Goal: Task Accomplishment & Management: Complete application form

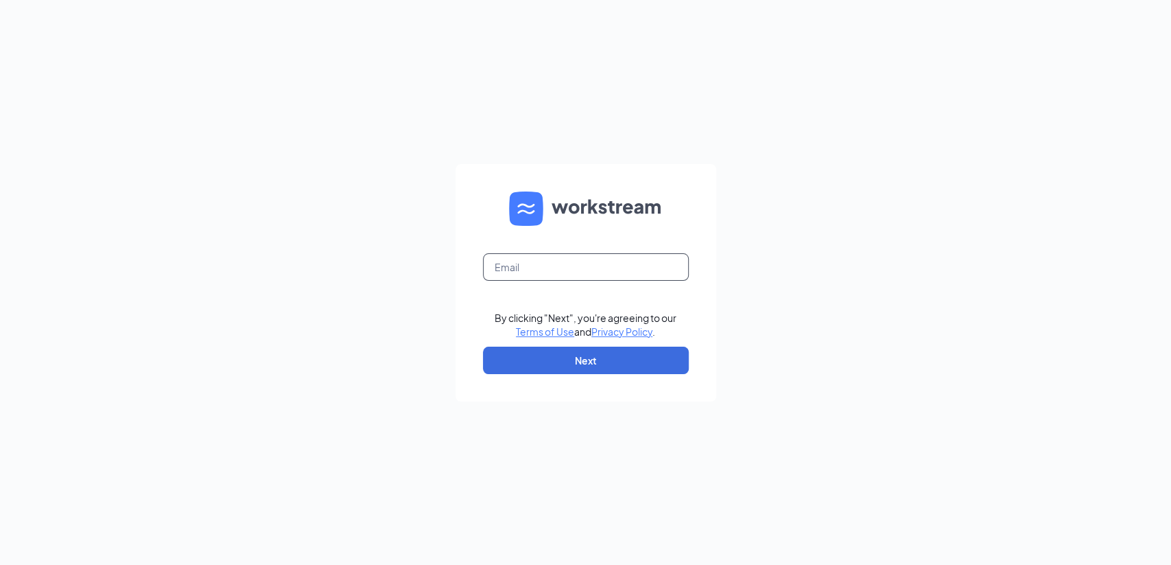
click at [612, 266] on input "text" at bounding box center [586, 266] width 206 height 27
type input "rulawakeel@gmail.com"
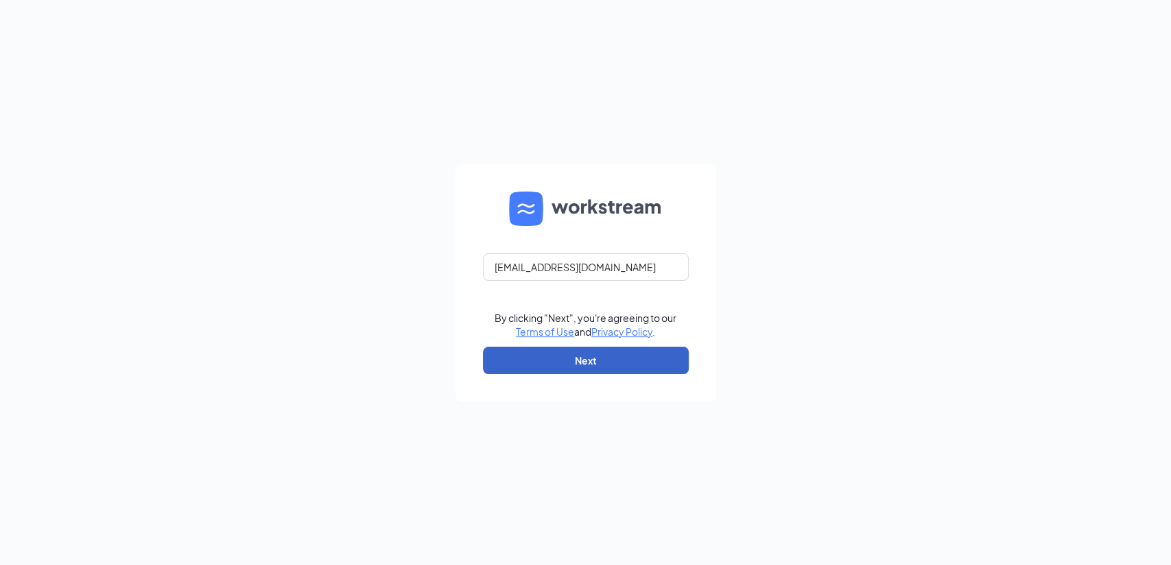
click at [614, 357] on button "Next" at bounding box center [586, 359] width 206 height 27
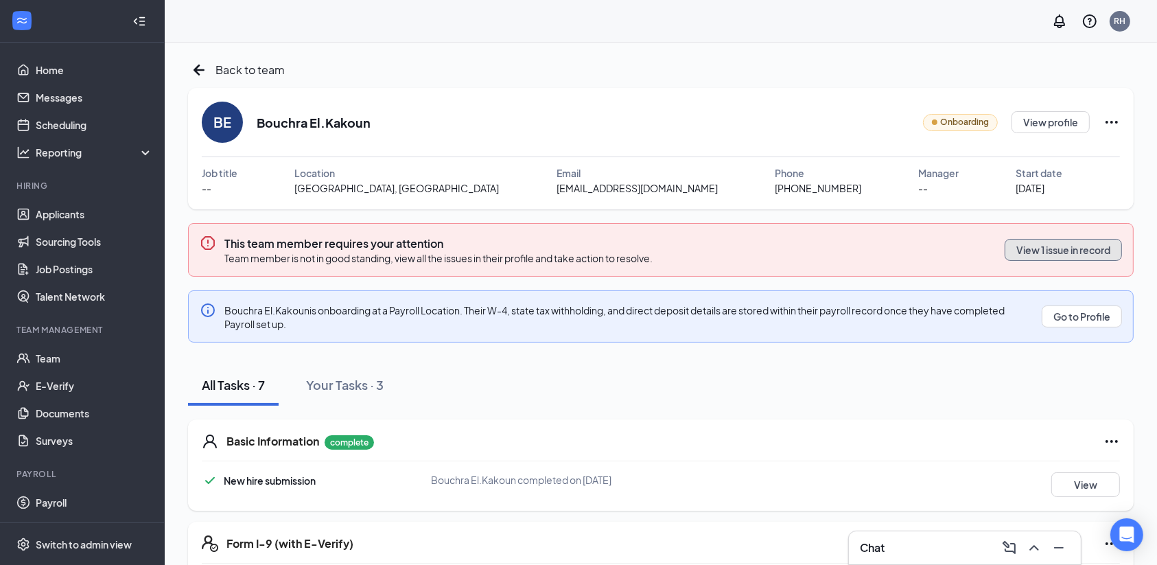
click at [1081, 250] on button "View 1 issue in record" at bounding box center [1062, 250] width 117 height 22
click at [362, 379] on div "Your Tasks · 3" at bounding box center [345, 384] width 78 height 17
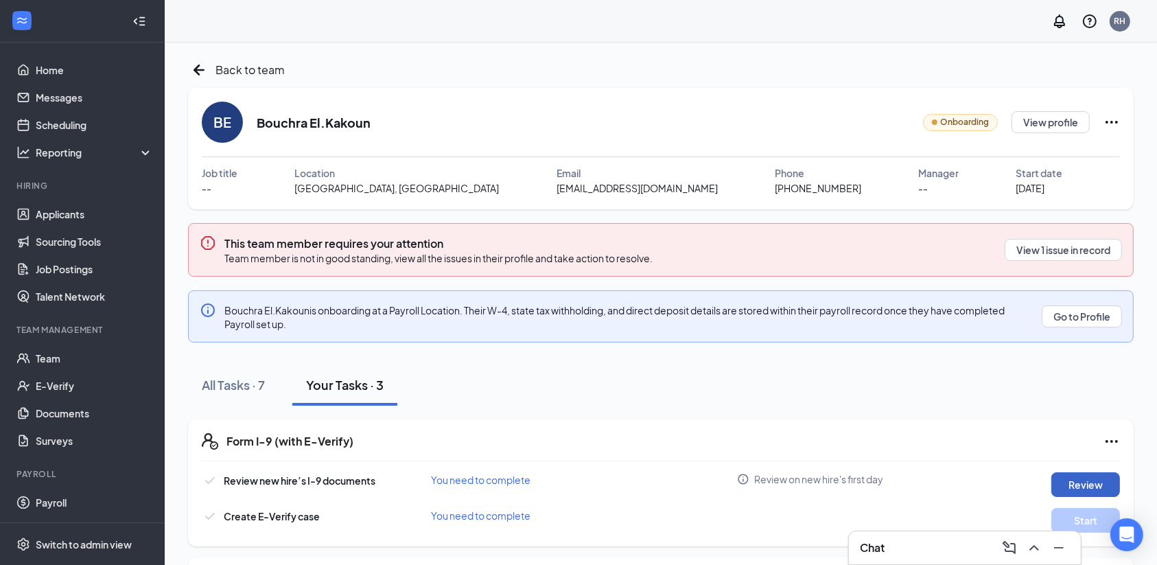
click at [1096, 480] on button "Review" at bounding box center [1085, 484] width 69 height 25
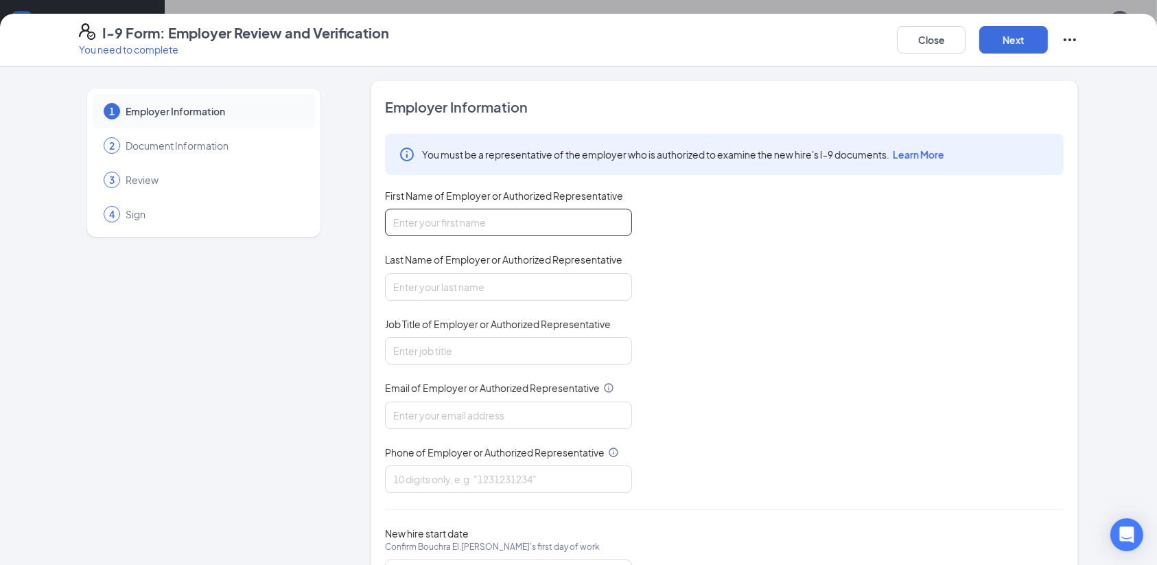
click at [511, 235] on input "First Name of Employer or Authorized Representative" at bounding box center [508, 222] width 247 height 27
type input "Rula"
type input "Wakeel"
type input "rulawakeel@gmail.com"
type input "8134044199"
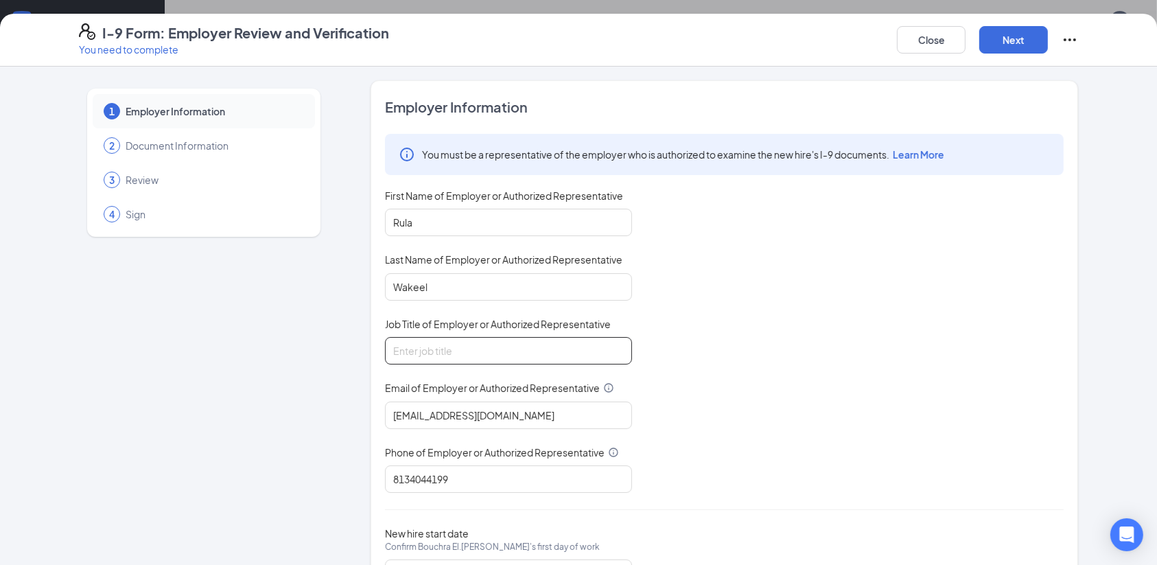
click at [482, 346] on input "Job Title of Employer or Authorized Representative" at bounding box center [508, 350] width 247 height 27
type input "Owner"
click at [794, 395] on div "You must be a representative of the employer who is authorized to examine the n…" at bounding box center [724, 313] width 679 height 359
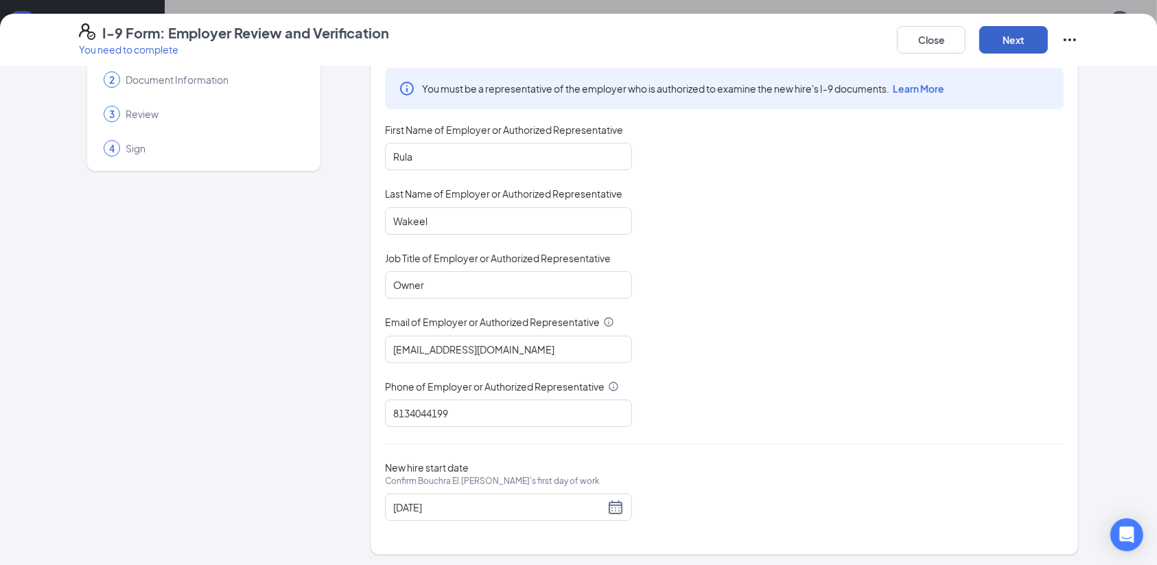
click at [1032, 38] on button "Next" at bounding box center [1013, 39] width 69 height 27
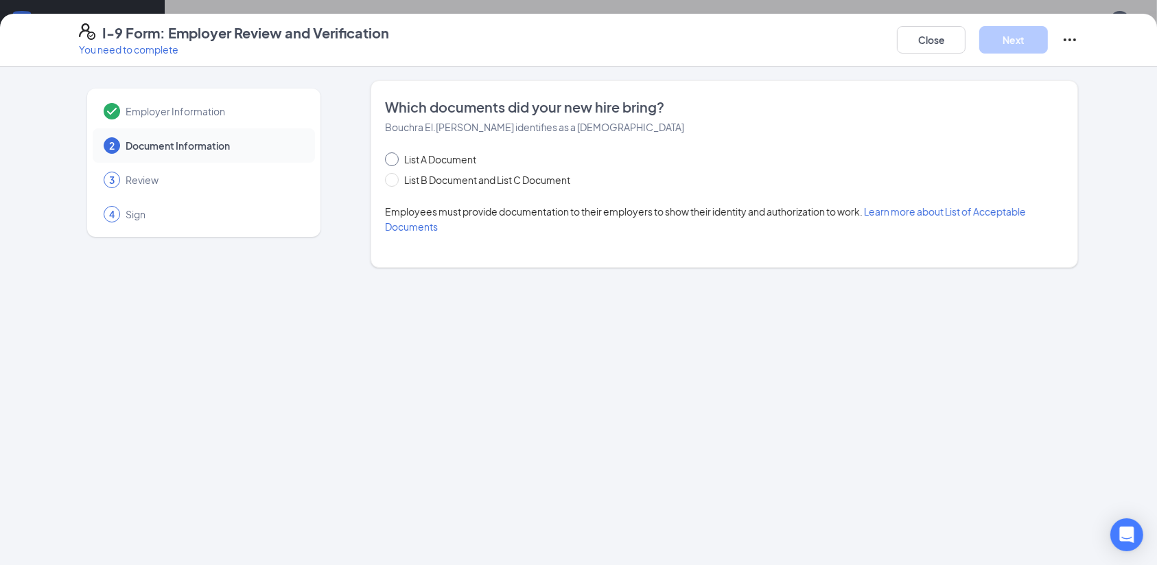
click at [388, 157] on input "List A Document" at bounding box center [390, 157] width 10 height 10
radio input "true"
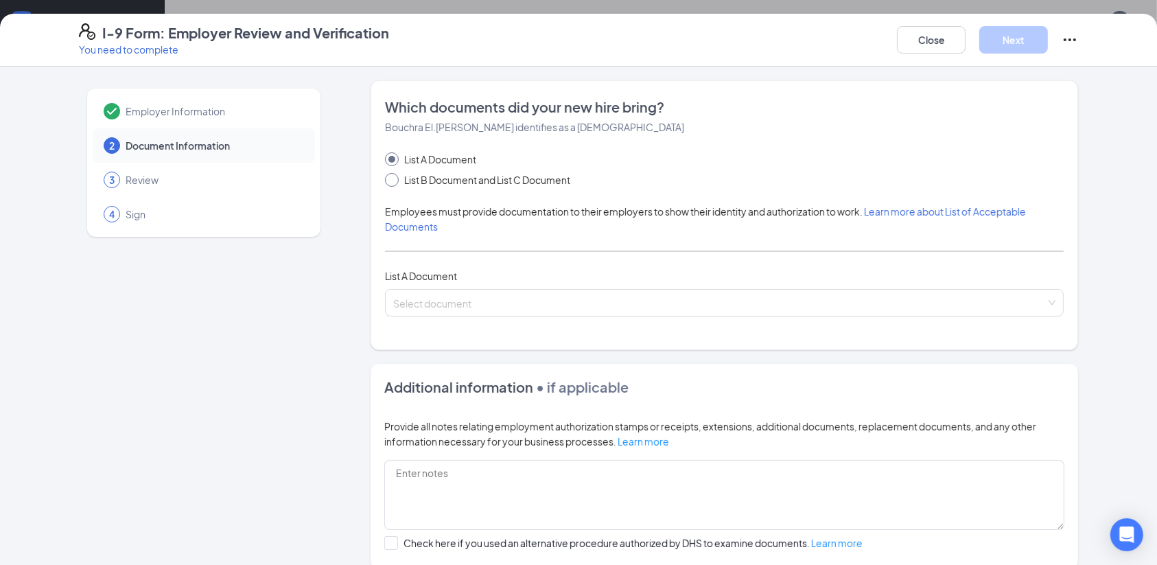
click at [389, 182] on span at bounding box center [392, 180] width 14 height 14
click at [389, 182] on input "List B Document and List C Document" at bounding box center [390, 178] width 10 height 10
radio input "true"
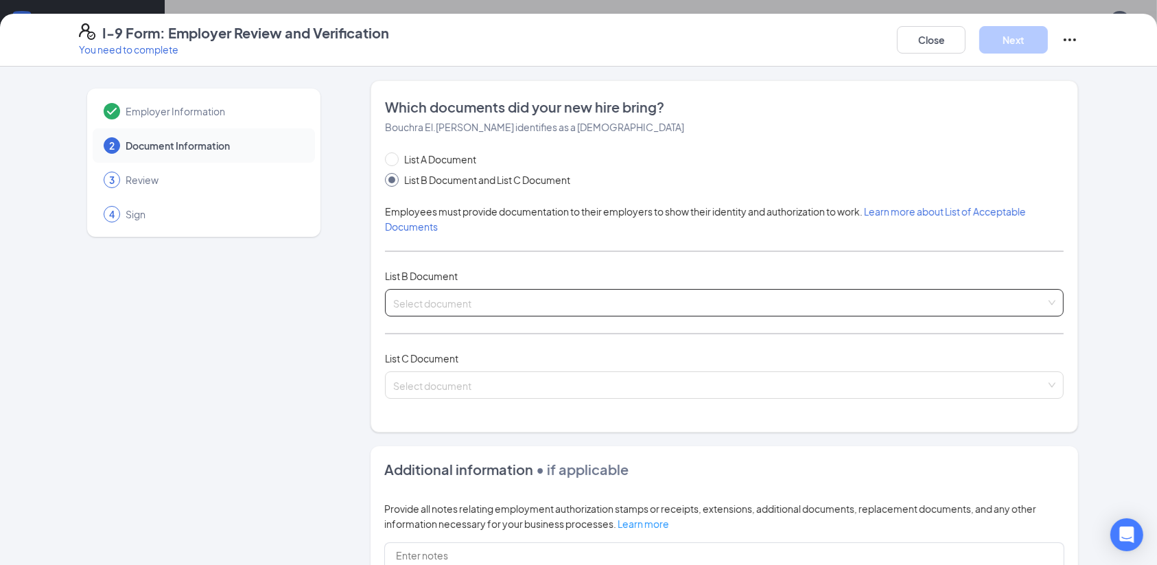
click at [508, 300] on div "Select document" at bounding box center [724, 302] width 679 height 27
click at [330, 317] on div "Employer Information 2 Document Information 3 Review 4 Sign Which documents did…" at bounding box center [578, 430] width 999 height 701
click at [385, 156] on input "List A Document" at bounding box center [390, 157] width 10 height 10
radio input "true"
radio input "false"
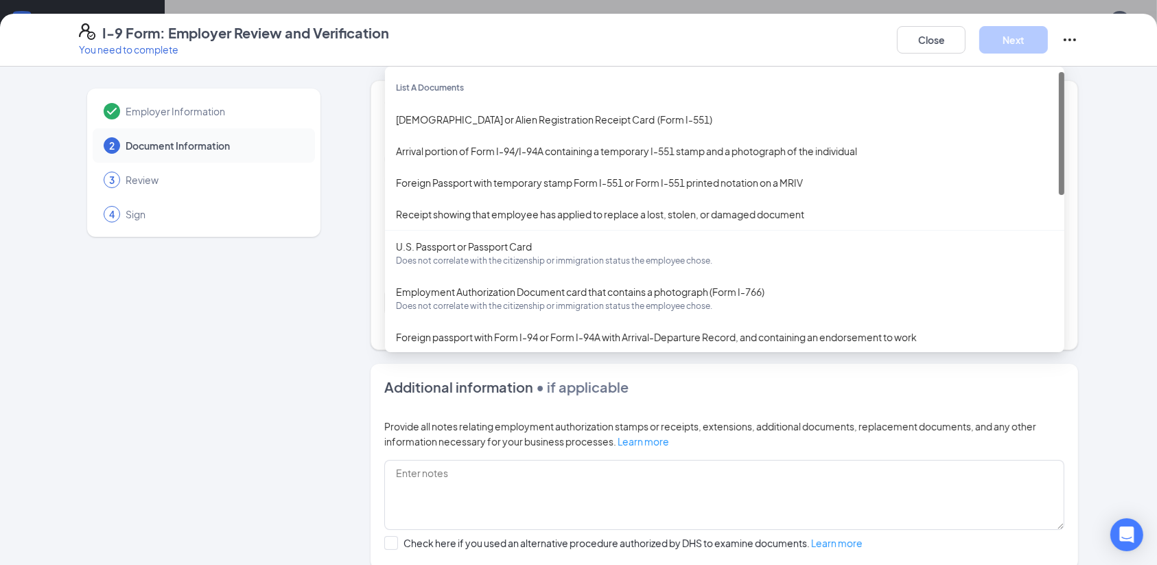
click at [455, 305] on div "Select document List A Documents Permanent Resident Card or Alien Registration …" at bounding box center [724, 302] width 679 height 27
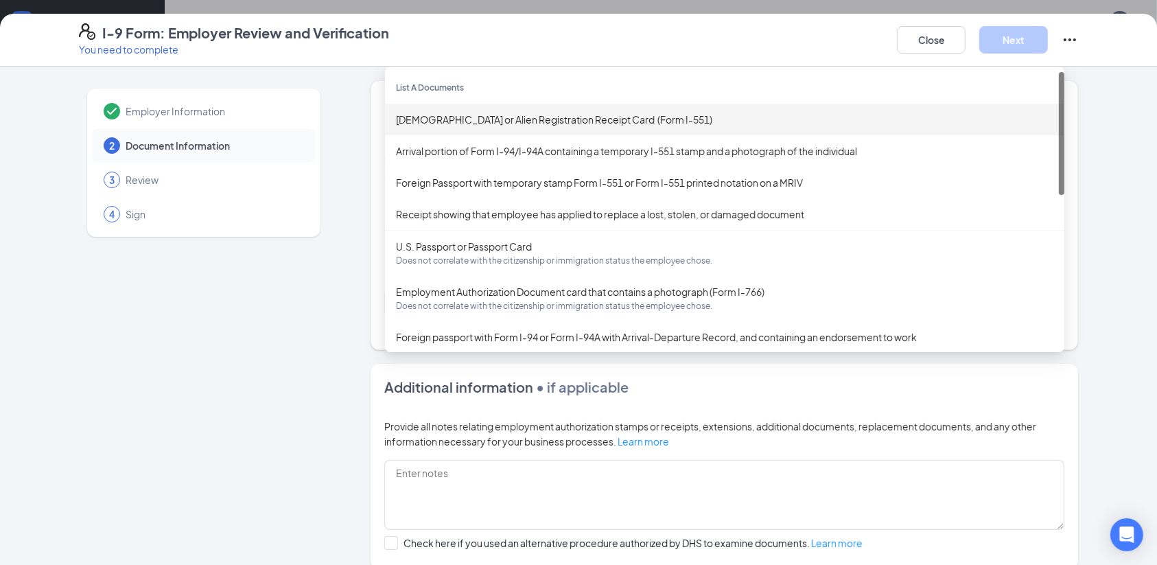
click at [583, 303] on div "Select document Permanent Resident Card or Alien Registration Receipt Card (For…" at bounding box center [724, 302] width 679 height 27
click at [592, 123] on div "Permanent Resident Card or Alien Registration Receipt Card (Form I-551)" at bounding box center [724, 119] width 657 height 15
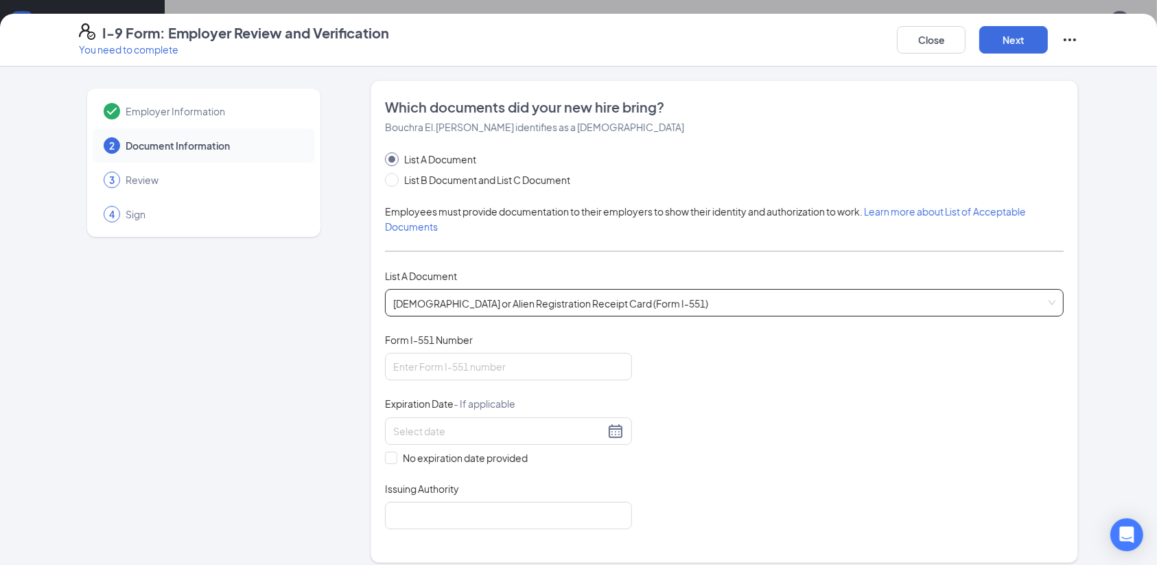
click at [239, 478] on div "Employer Information 2 Document Information 3 Review 4 Sign" at bounding box center [204, 504] width 250 height 849
click at [418, 365] on input "Form I-551 Number" at bounding box center [508, 366] width 247 height 27
click at [606, 431] on div at bounding box center [508, 431] width 231 height 16
type input "07/17/2035"
click at [654, 443] on div "Document Title Permanent Resident Card or Alien Registration Receipt Card (Form…" at bounding box center [724, 431] width 679 height 196
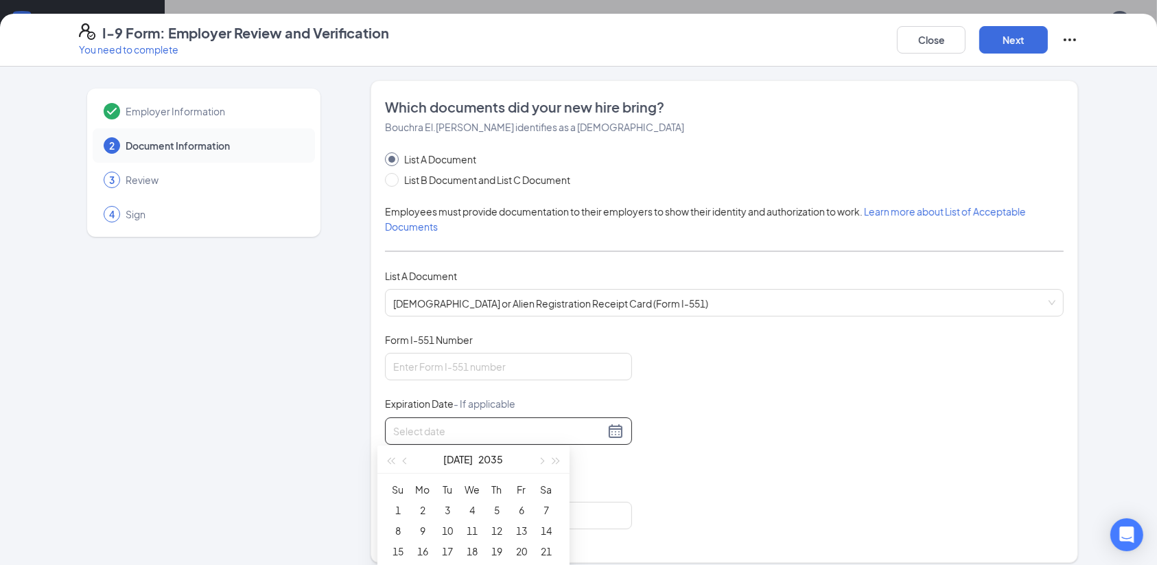
click at [560, 431] on input at bounding box center [498, 430] width 211 height 15
click at [446, 550] on div "17" at bounding box center [447, 551] width 16 height 16
type input "07/17/2035"
click at [301, 477] on div "Employer Information 2 Document Information 3 Review 4 Sign" at bounding box center [204, 504] width 250 height 849
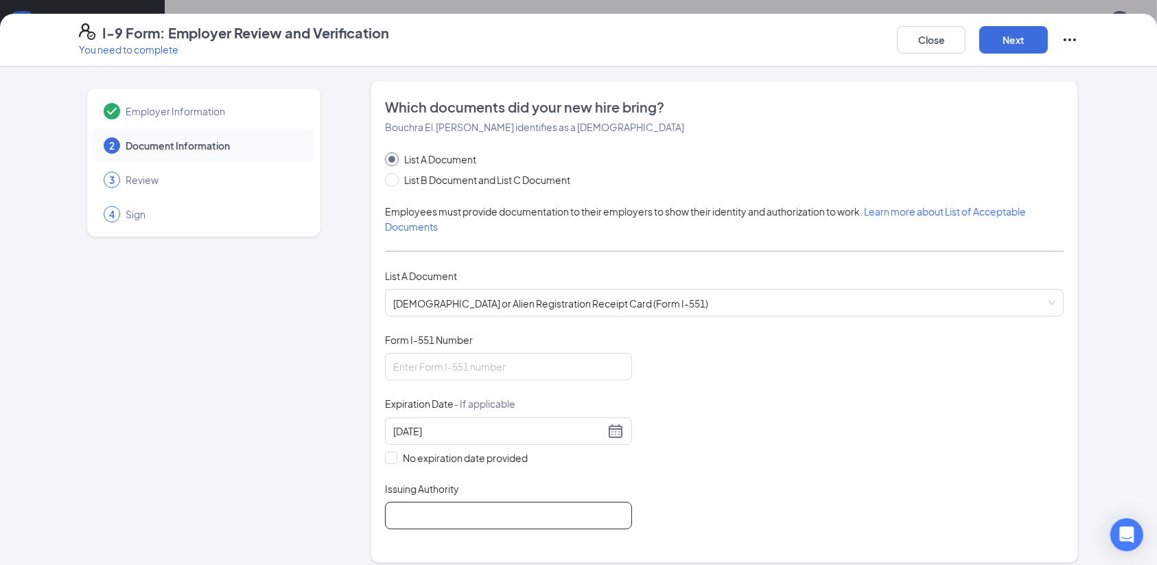
click at [487, 516] on input "Issuing Authority" at bounding box center [508, 515] width 247 height 27
type input "USA"
click at [342, 391] on div "Employer Information 2 Document Information 3 Review 4 Sign Which documents did…" at bounding box center [578, 504] width 999 height 849
click at [429, 373] on input "Form I-551 Number" at bounding box center [508, 366] width 247 height 27
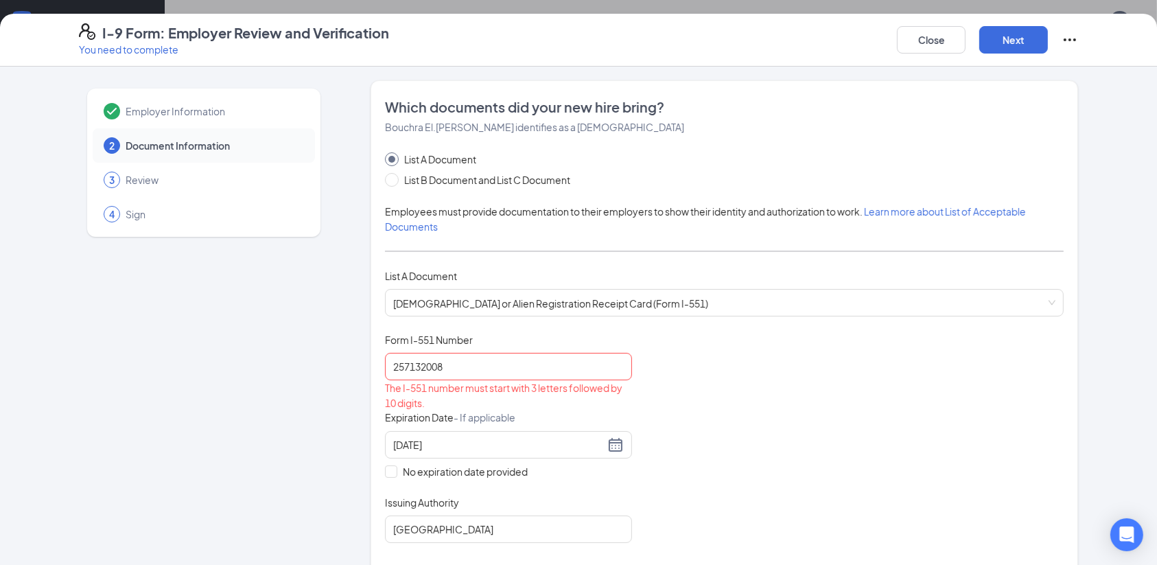
click at [329, 386] on div "Employer Information 2 Document Information 3 Review 4 Sign Which documents did…" at bounding box center [578, 511] width 999 height 863
click at [478, 366] on input "257132008" at bounding box center [508, 366] width 247 height 27
type input "2"
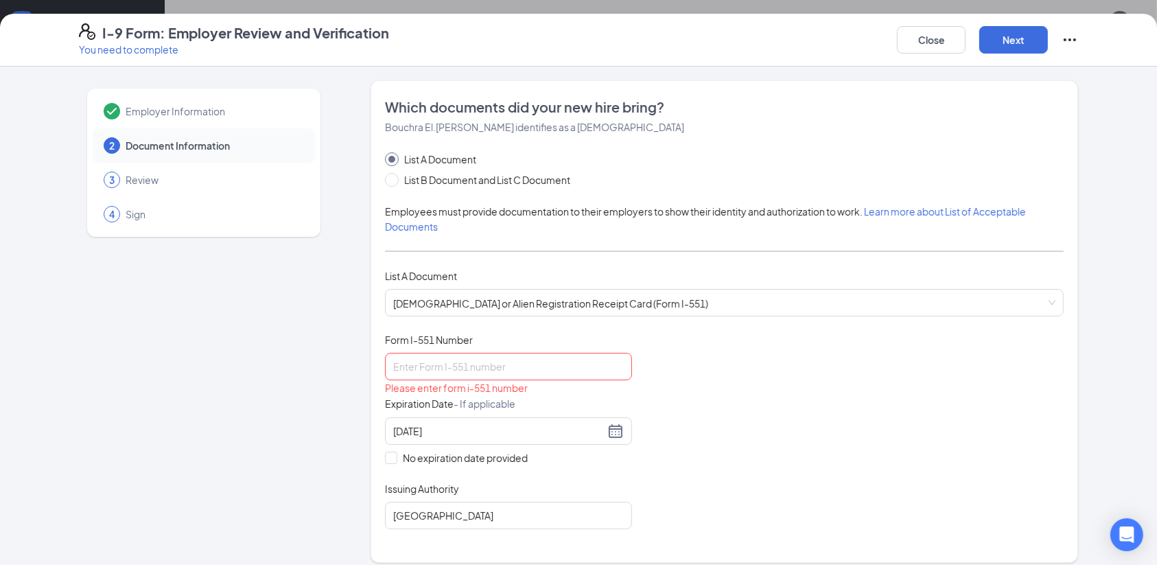
click at [327, 408] on div "Employer Information 2 Document Information 3 Review 4 Sign Which documents did…" at bounding box center [578, 504] width 999 height 849
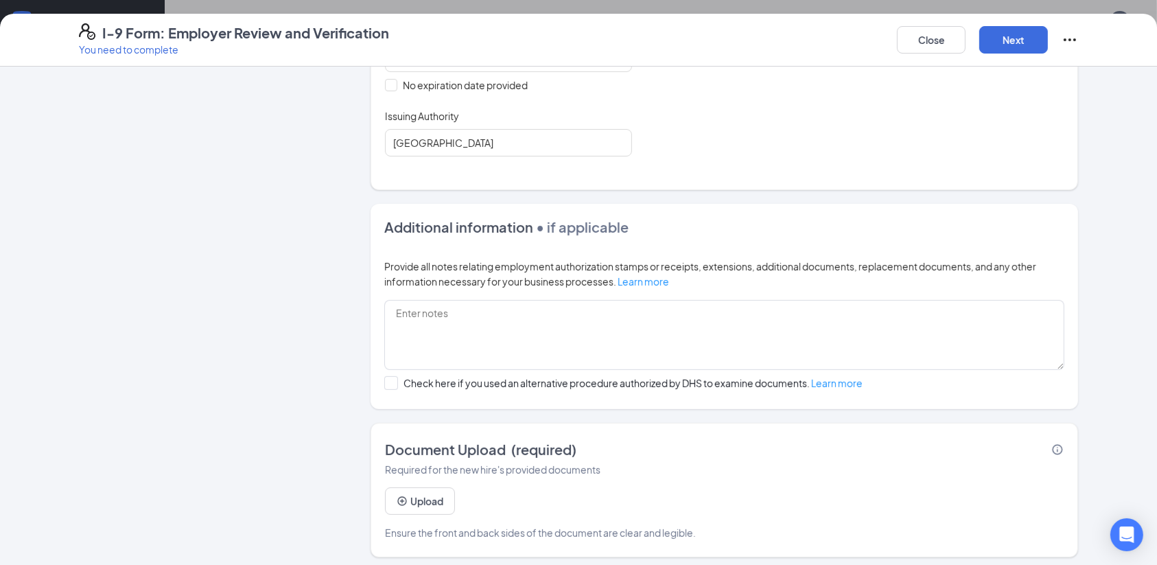
scroll to position [375, 0]
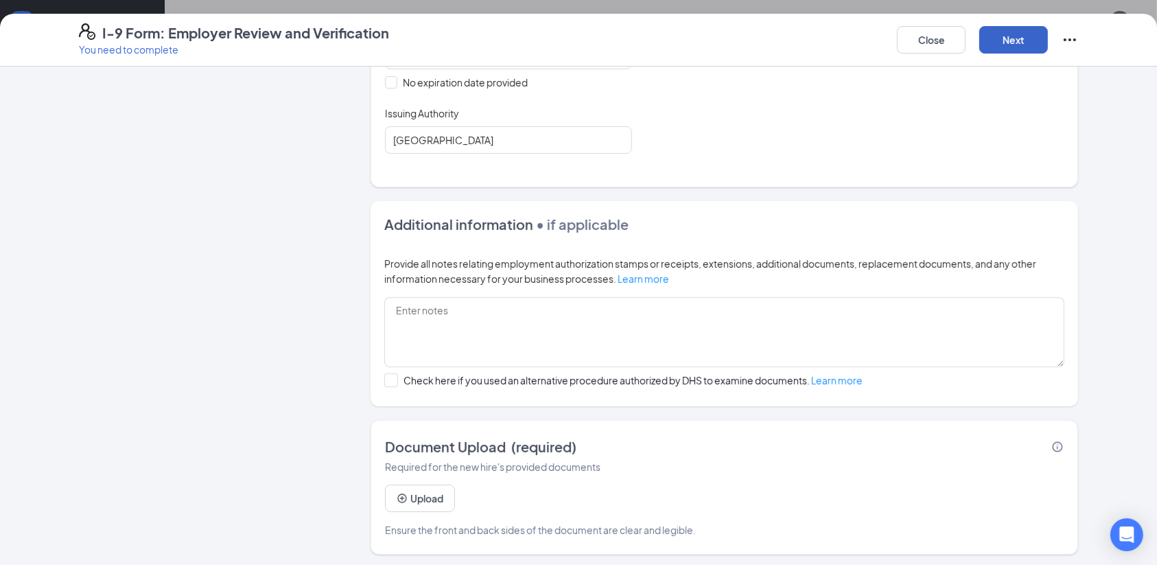
click at [1022, 35] on button "Next" at bounding box center [1013, 39] width 69 height 27
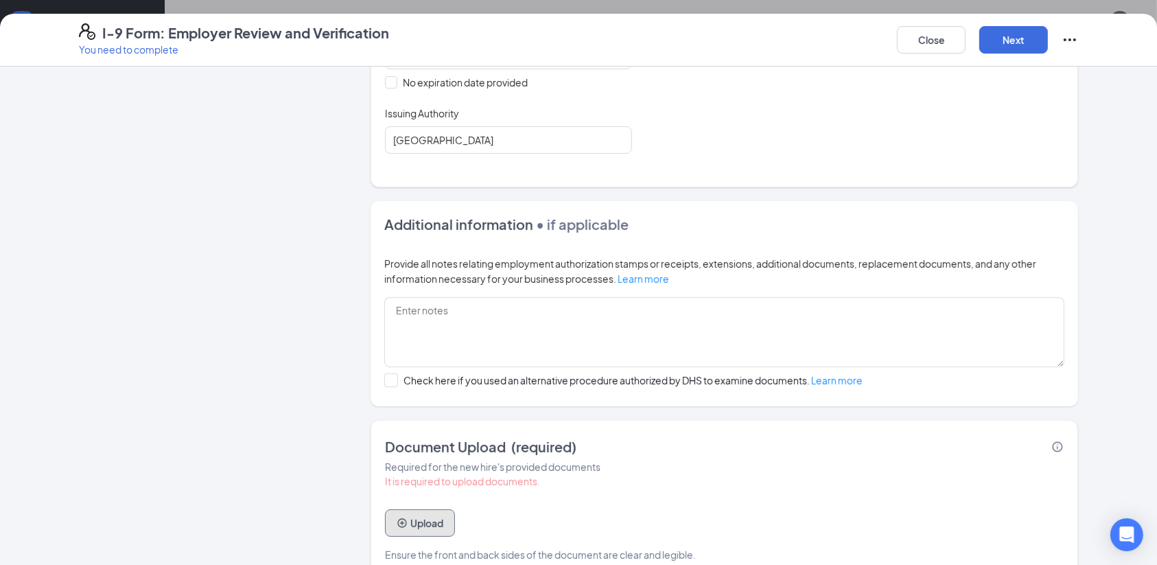
click at [426, 520] on button "Upload" at bounding box center [420, 522] width 70 height 27
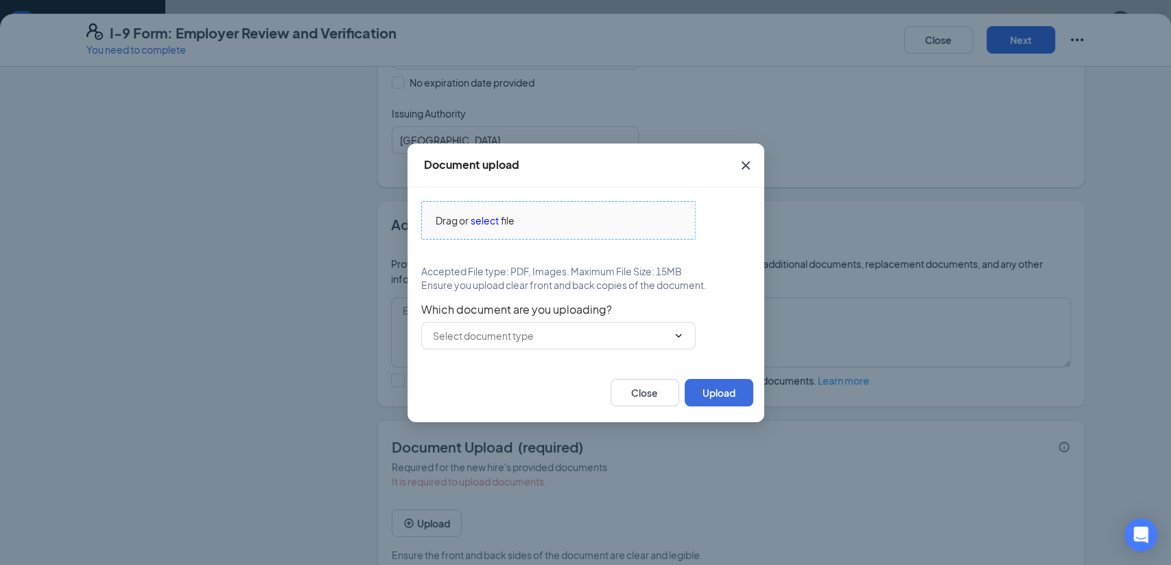
click at [483, 222] on span "select" at bounding box center [485, 220] width 28 height 15
click at [484, 214] on span "select" at bounding box center [485, 220] width 28 height 15
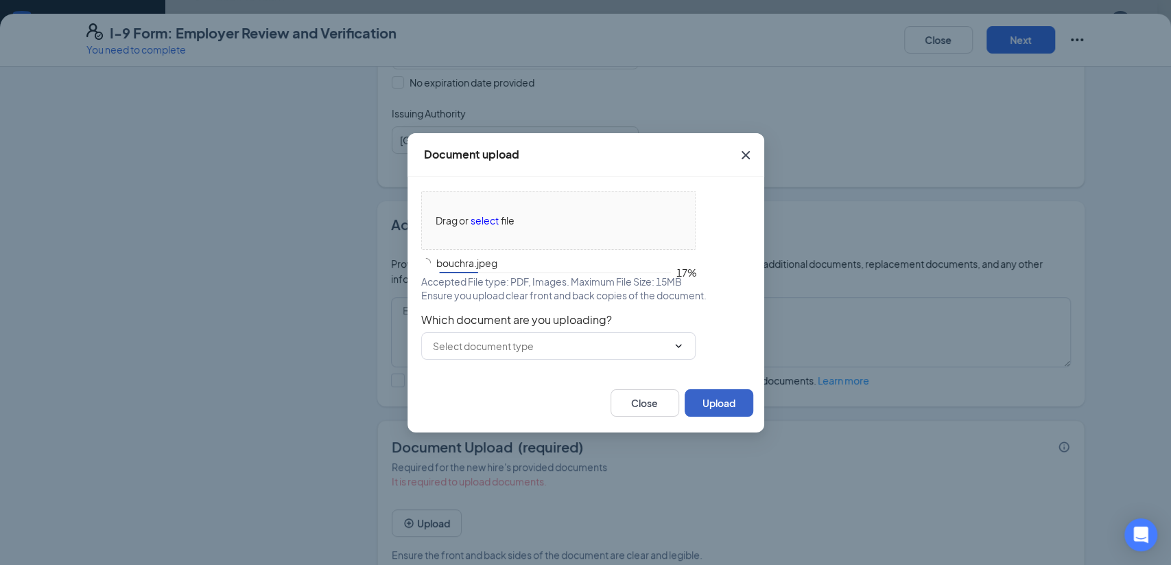
click at [724, 399] on button "Upload" at bounding box center [719, 402] width 69 height 27
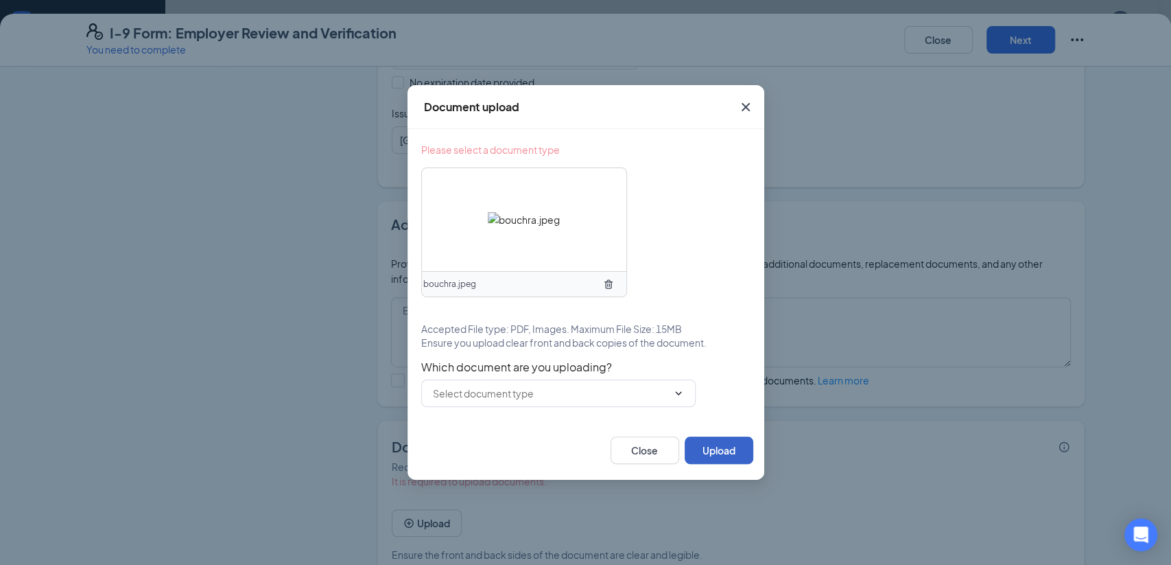
click at [711, 446] on button "Upload" at bounding box center [719, 449] width 69 height 27
click at [677, 392] on icon "ChevronDown" at bounding box center [678, 393] width 11 height 11
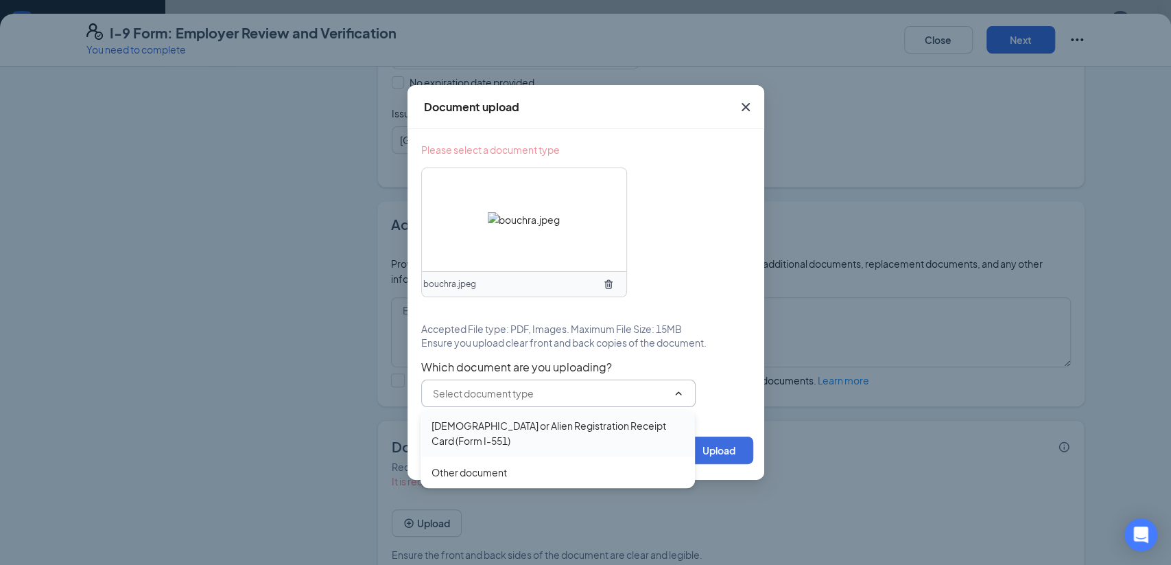
click at [639, 431] on div "Permanent Resident Card or Alien Registration Receipt Card (Form I-551)" at bounding box center [558, 433] width 252 height 30
type input "Permanent Resident Card or Alien Registration Receipt Card (Form I-551)"
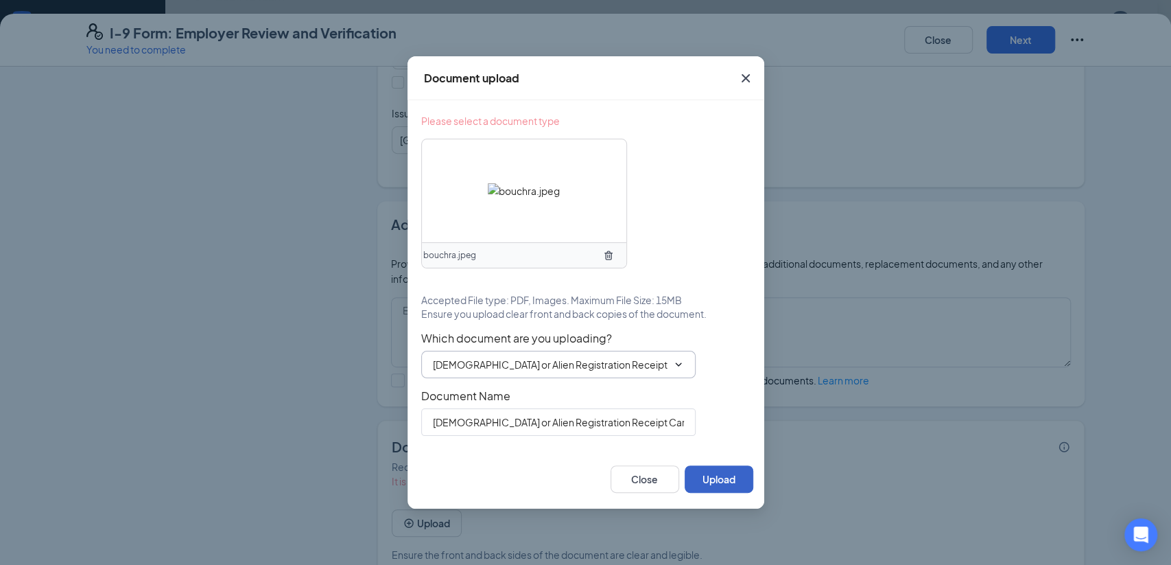
click at [717, 477] on button "Upload" at bounding box center [719, 478] width 69 height 27
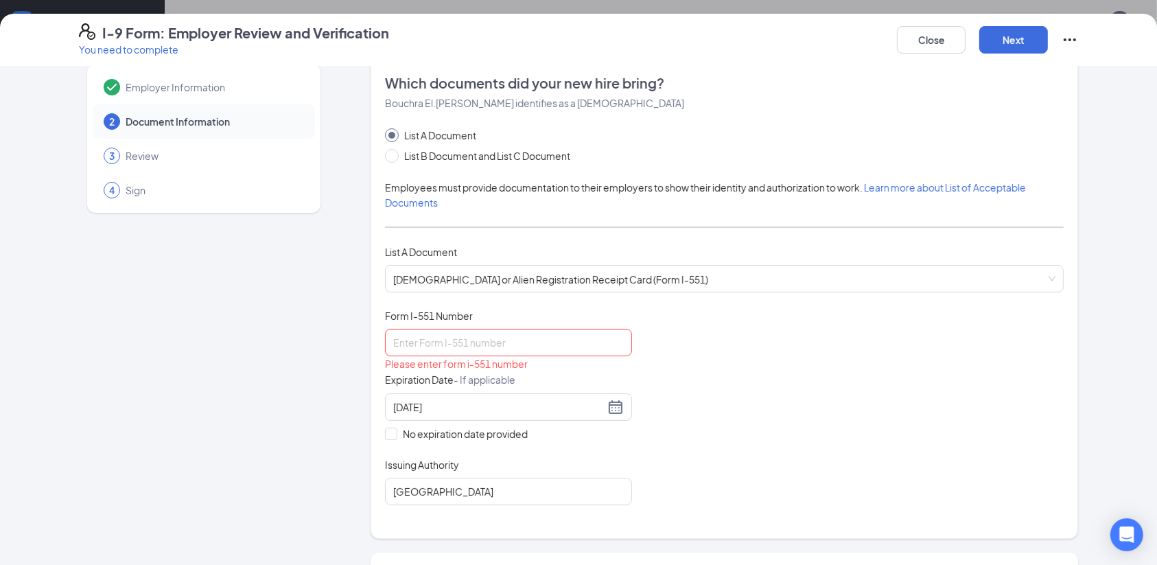
scroll to position [22, 0]
click at [1028, 36] on button "Next" at bounding box center [1013, 39] width 69 height 27
click at [1006, 41] on button "Next" at bounding box center [1013, 39] width 69 height 27
click at [483, 338] on input "Form I-551 Number" at bounding box center [508, 344] width 247 height 27
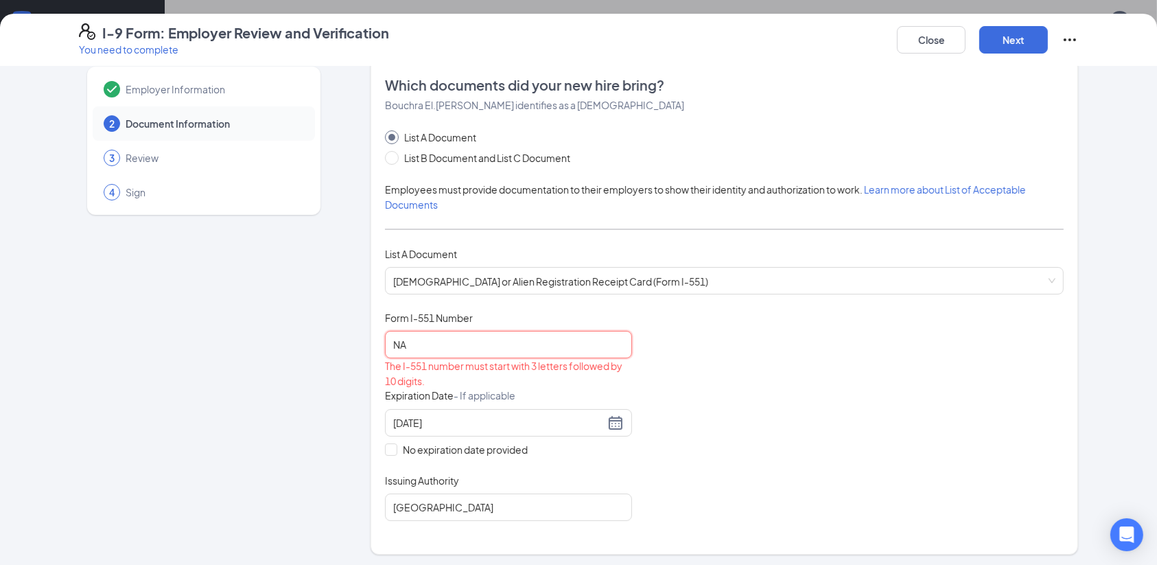
type input "N"
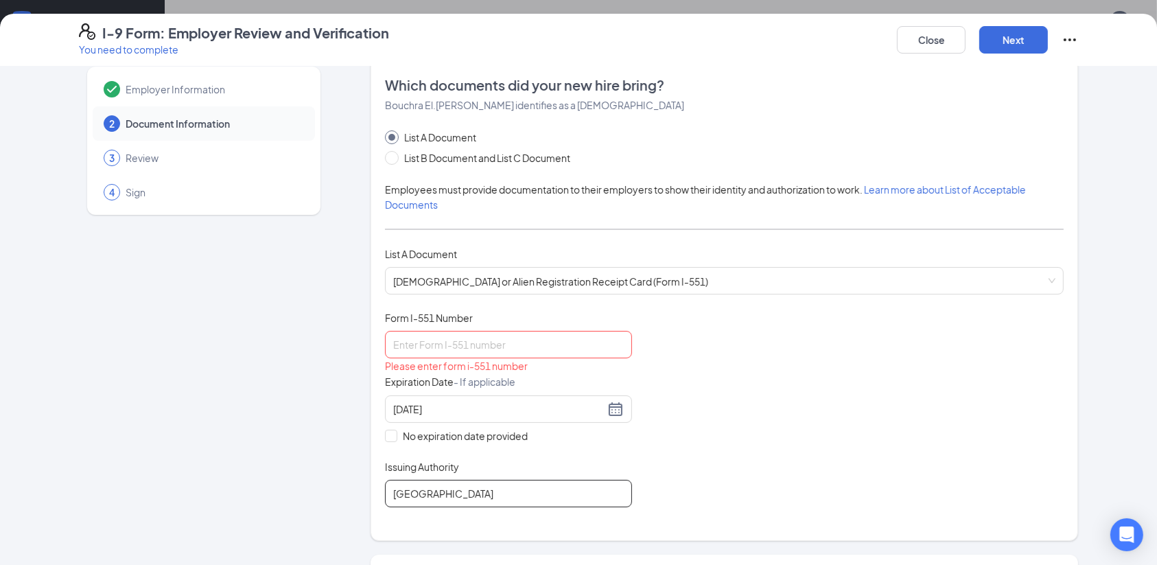
click at [440, 495] on input "USA" at bounding box center [508, 493] width 247 height 27
type input "Uscis"
click at [443, 349] on input "Form I-551 Number" at bounding box center [508, 344] width 247 height 27
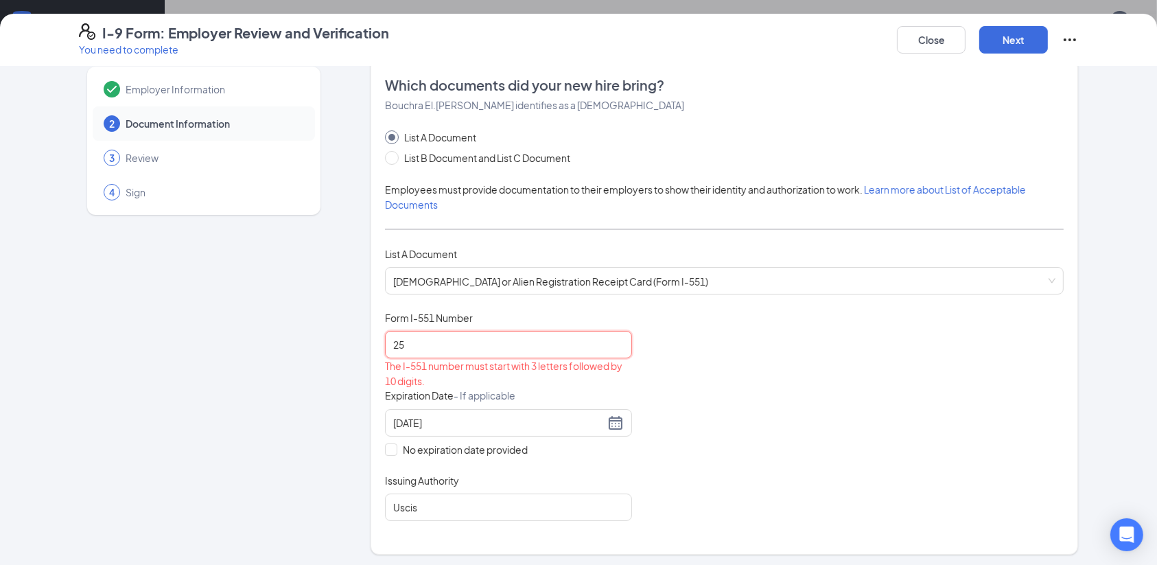
type input "2"
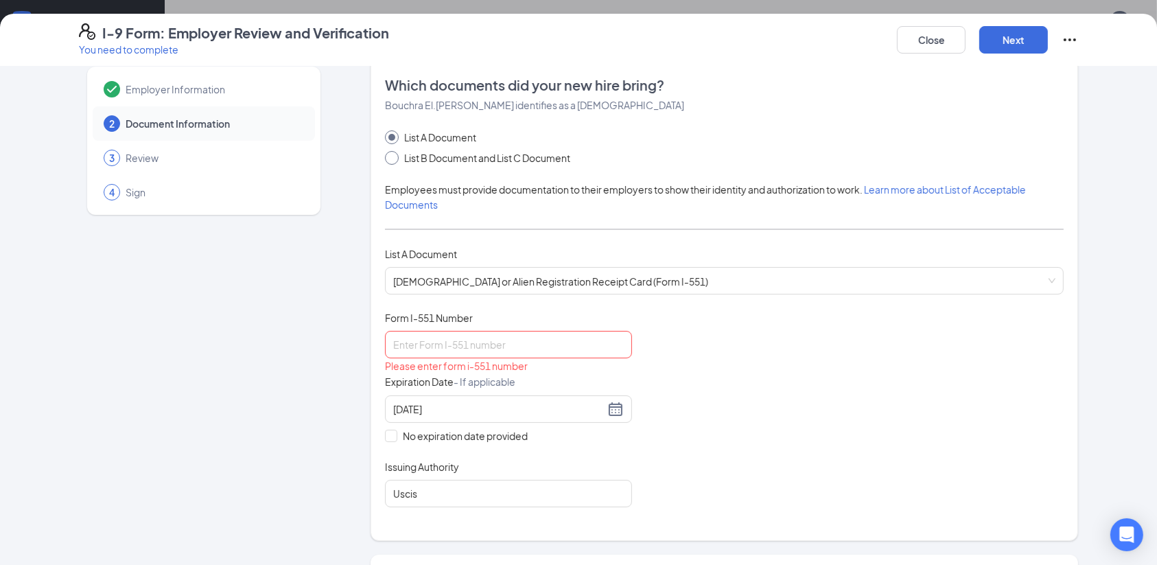
click at [388, 159] on span at bounding box center [392, 158] width 14 height 14
click at [388, 159] on input "List B Document and List C Document" at bounding box center [390, 156] width 10 height 10
radio input "true"
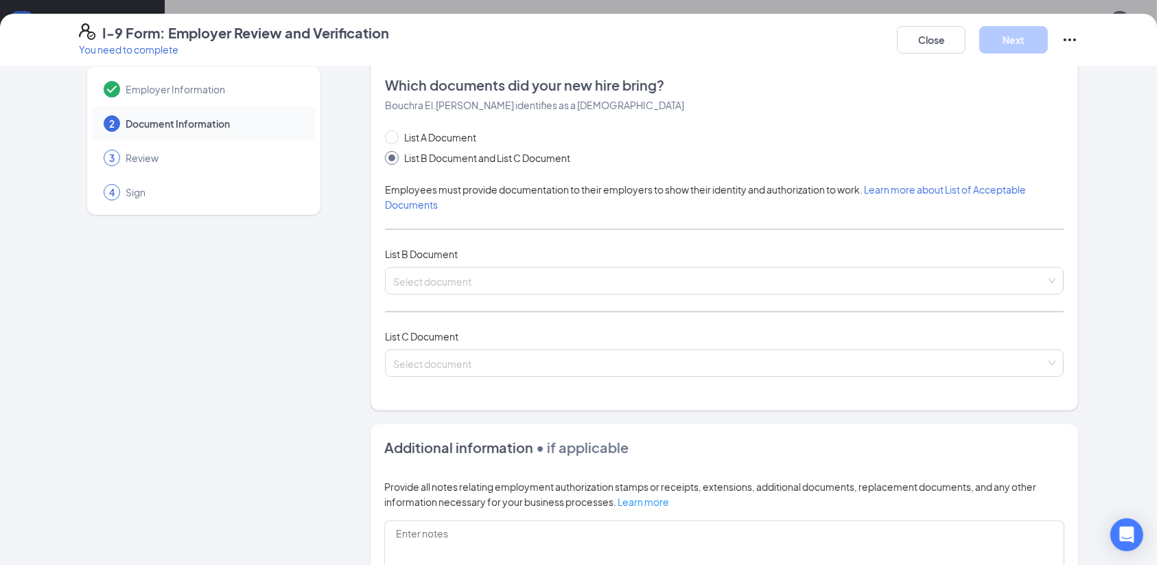
radio input "false"
click at [460, 283] on div "Select document List B Documents Driver’s License issued by U.S State or outlyi…" at bounding box center [724, 280] width 679 height 27
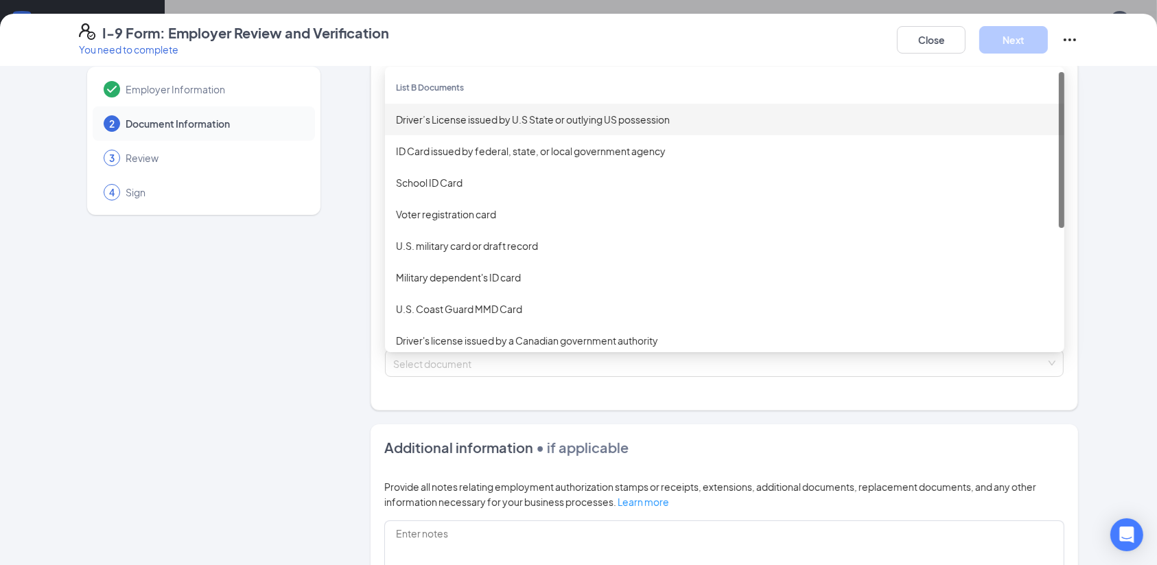
click at [507, 119] on div "Driver’s License issued by U.S State or outlying US possession" at bounding box center [724, 119] width 657 height 15
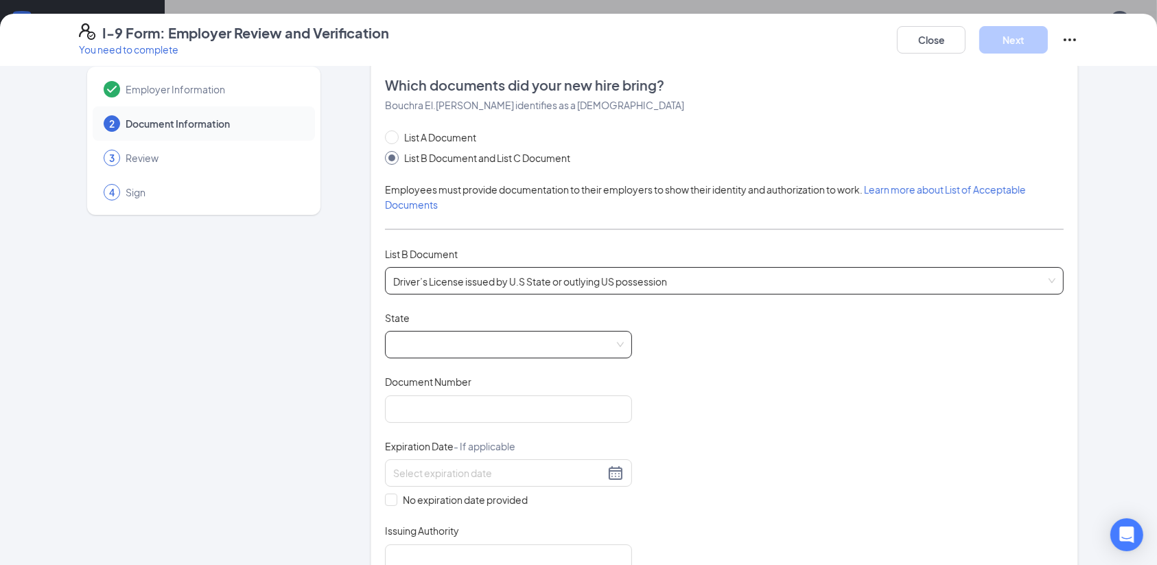
click at [445, 345] on span at bounding box center [508, 344] width 231 height 26
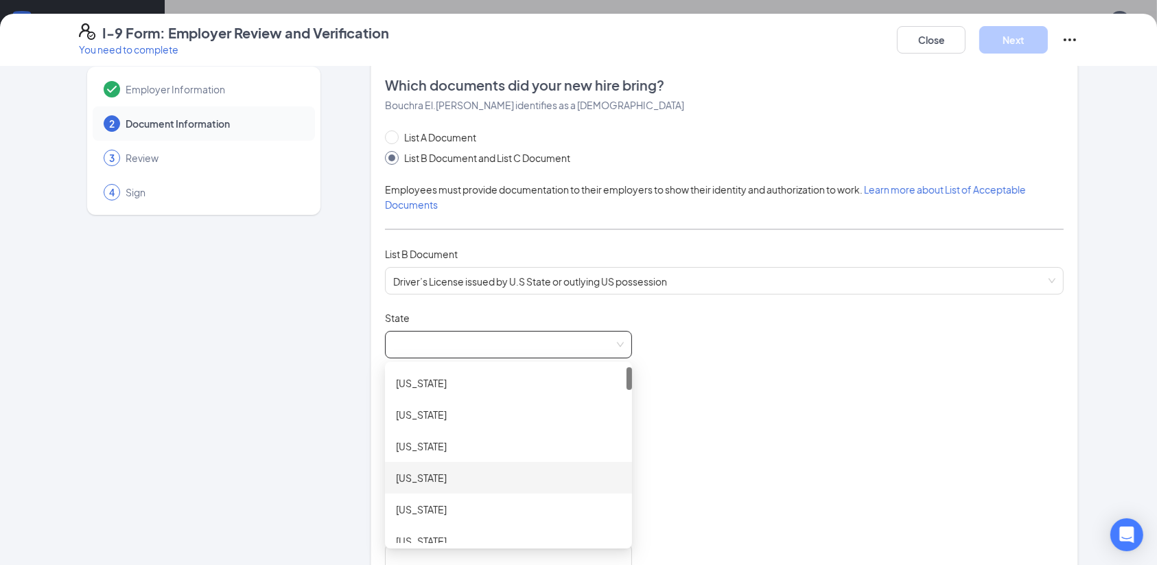
click at [626, 491] on div at bounding box center [628, 455] width 5 height 176
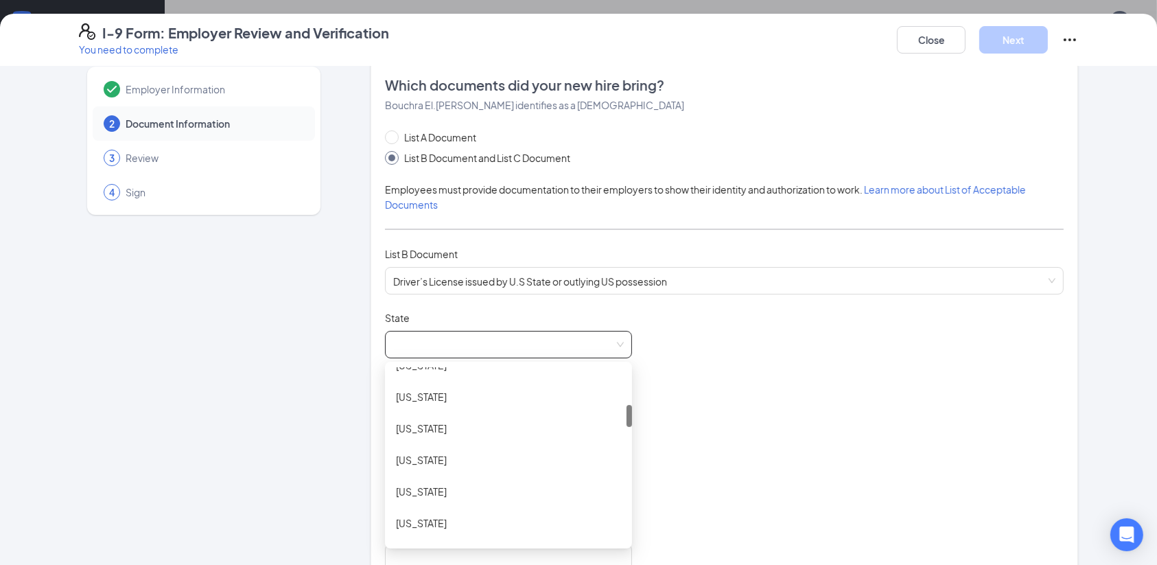
scroll to position [305, 0]
drag, startPoint x: 623, startPoint y: 376, endPoint x: 626, endPoint y: 414, distance: 38.5
click at [626, 414] on div "Document Title Driver’s License issued by U.S State or outlying US possession S…" at bounding box center [724, 441] width 679 height 261
click at [534, 386] on div "Florida" at bounding box center [508, 393] width 225 height 15
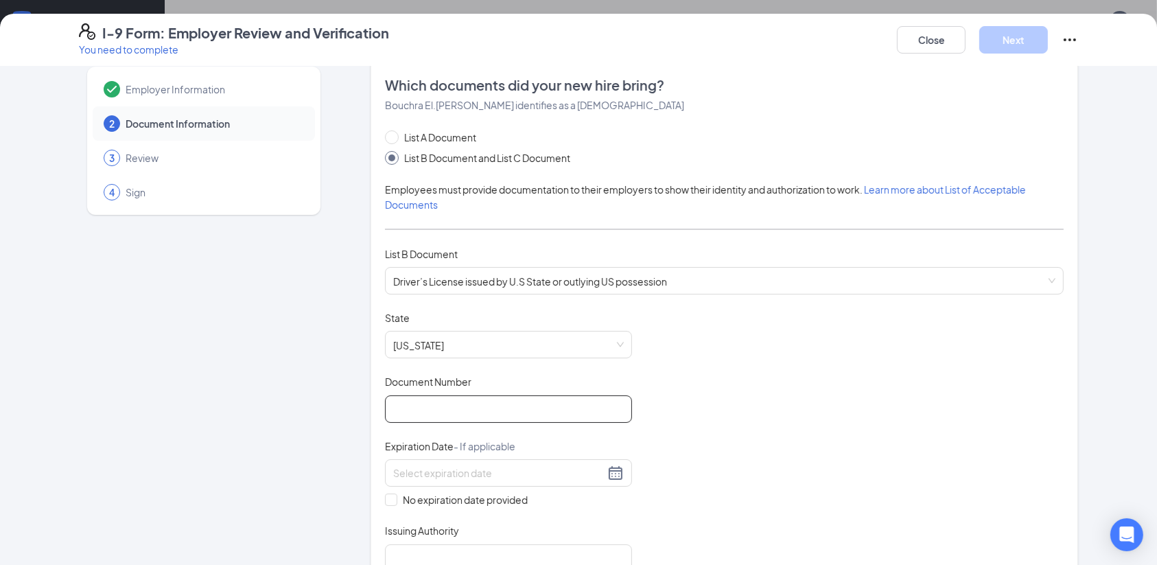
click at [461, 411] on input "Document Number" at bounding box center [508, 408] width 247 height 27
type input "e634846121000"
click at [486, 470] on input at bounding box center [498, 472] width 211 height 15
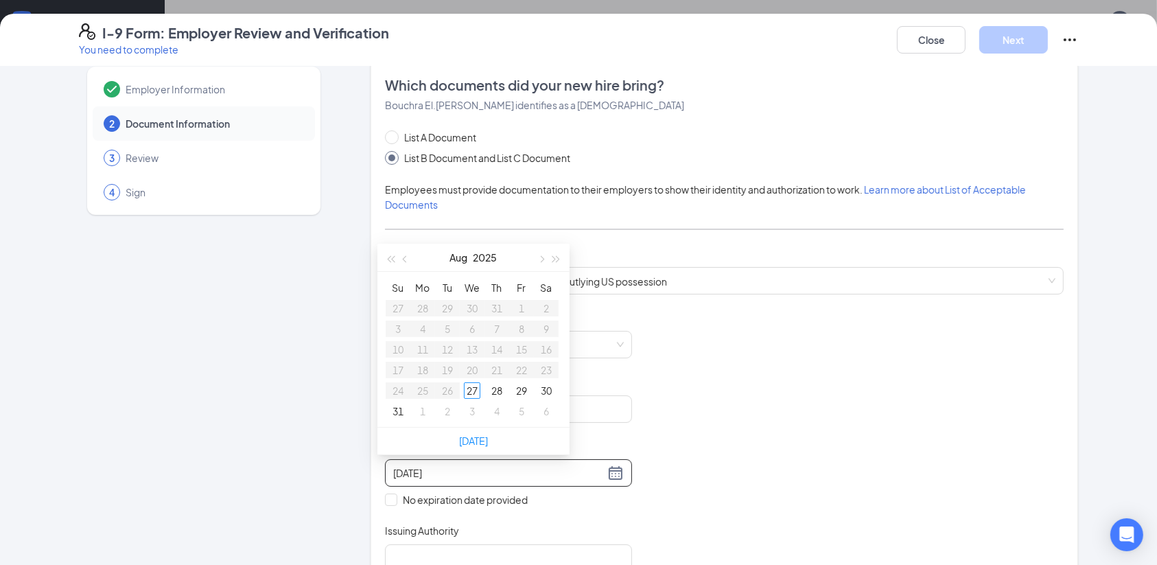
click at [393, 469] on input "1/1/2034" at bounding box center [498, 472] width 211 height 15
click at [398, 307] on div "1" at bounding box center [398, 308] width 16 height 16
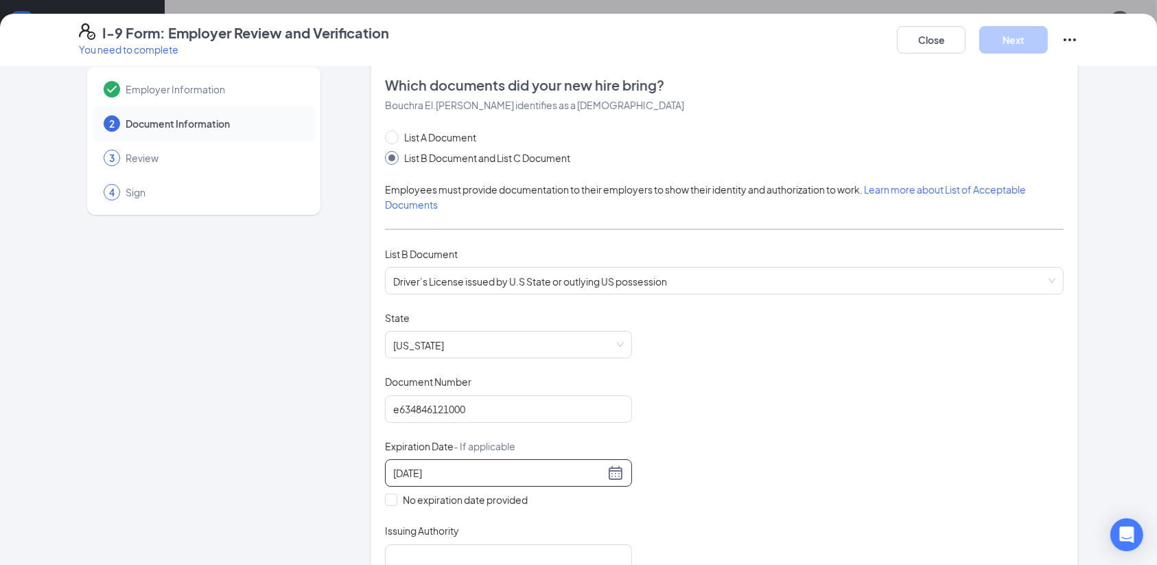
type input "01/01/2034"
click at [412, 551] on input "Issuing Authority" at bounding box center [508, 557] width 247 height 27
type input "USA"
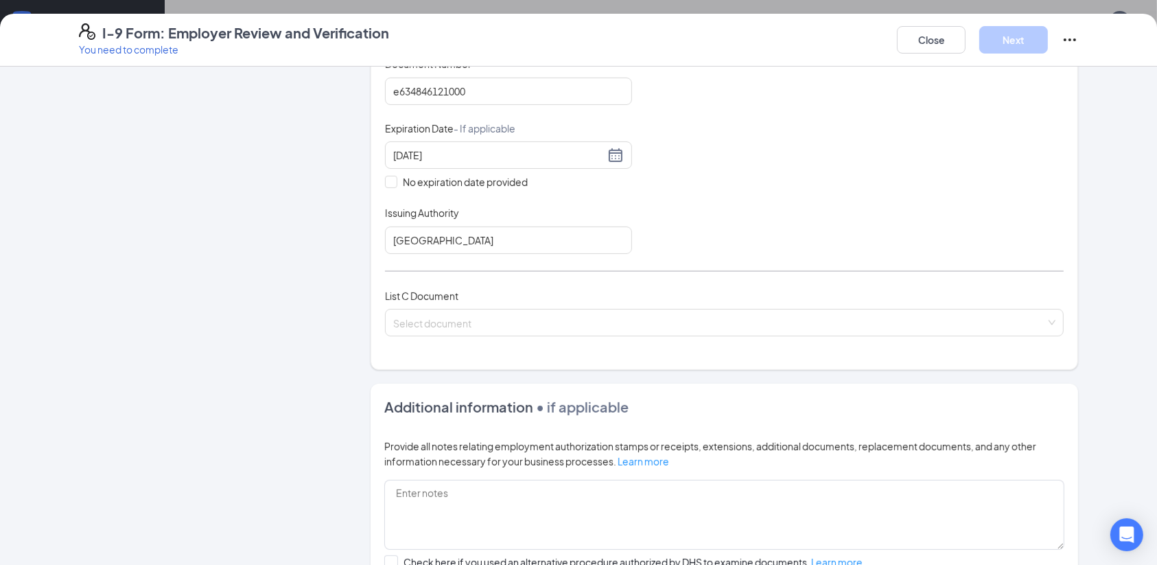
scroll to position [354, 0]
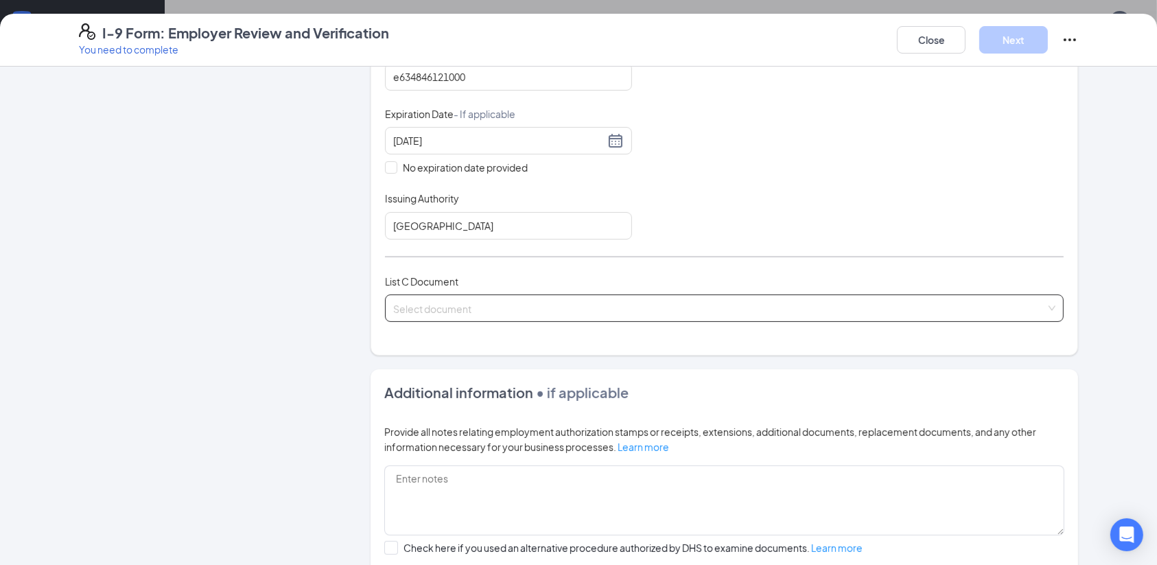
click at [963, 303] on div "Select document" at bounding box center [724, 307] width 679 height 27
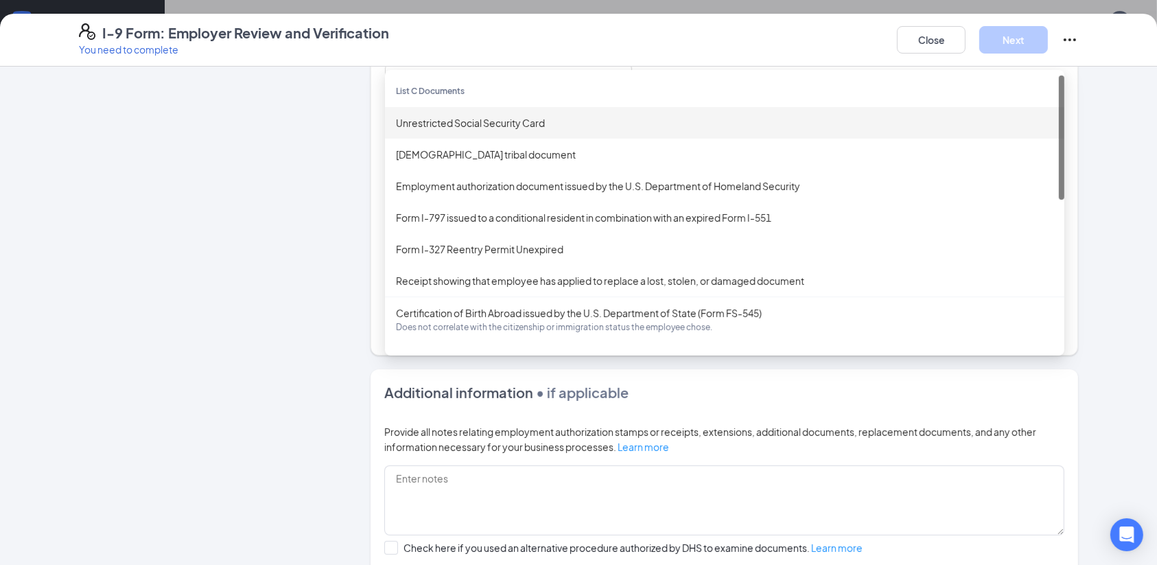
click at [567, 117] on div "Unrestricted Social Security Card" at bounding box center [724, 122] width 657 height 15
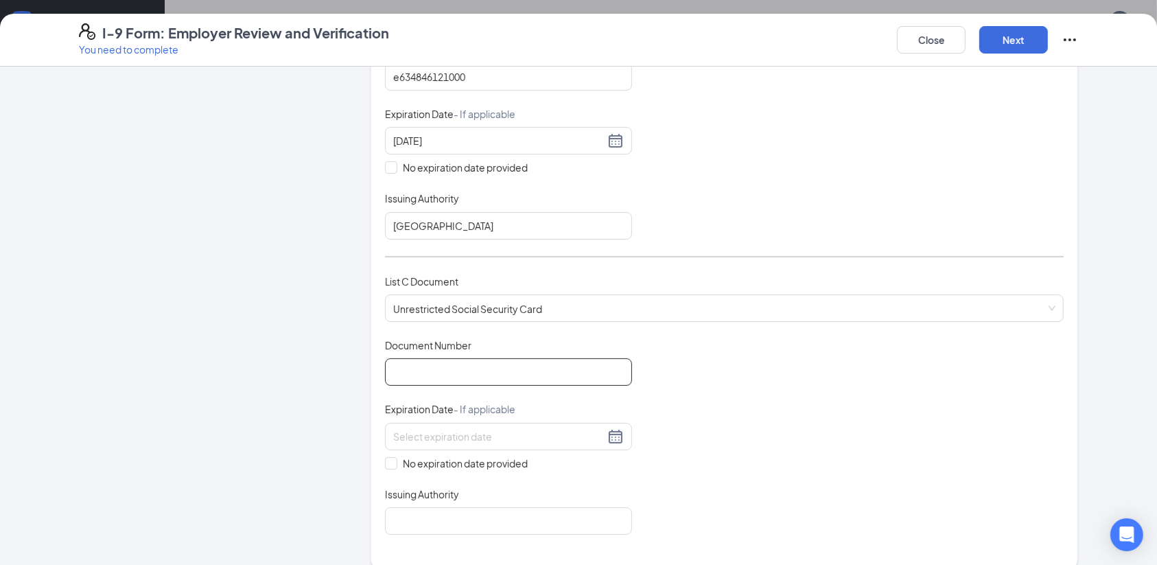
click at [463, 368] on input "Document Number" at bounding box center [508, 371] width 247 height 27
type input "732647672"
click at [385, 459] on input "No expiration date provided" at bounding box center [390, 462] width 10 height 10
checkbox input "true"
click at [415, 514] on input "Issuing Authority" at bounding box center [508, 523] width 247 height 27
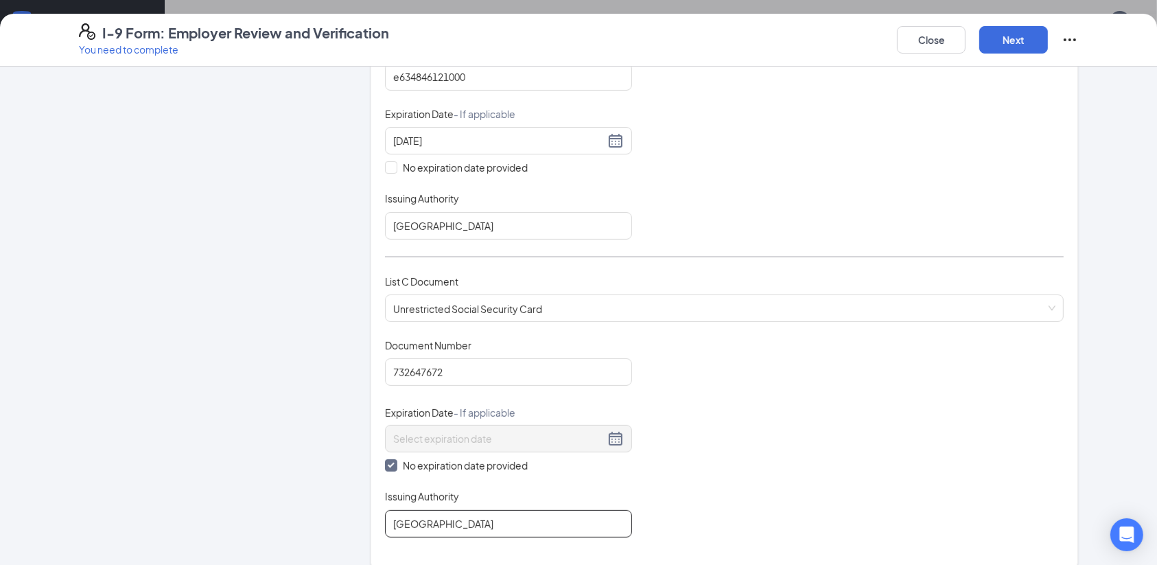
type input "USA"
click at [343, 481] on div "Employer Information 2 Document Information 3 Review 4 Sign Which documents did…" at bounding box center [578, 387] width 999 height 1323
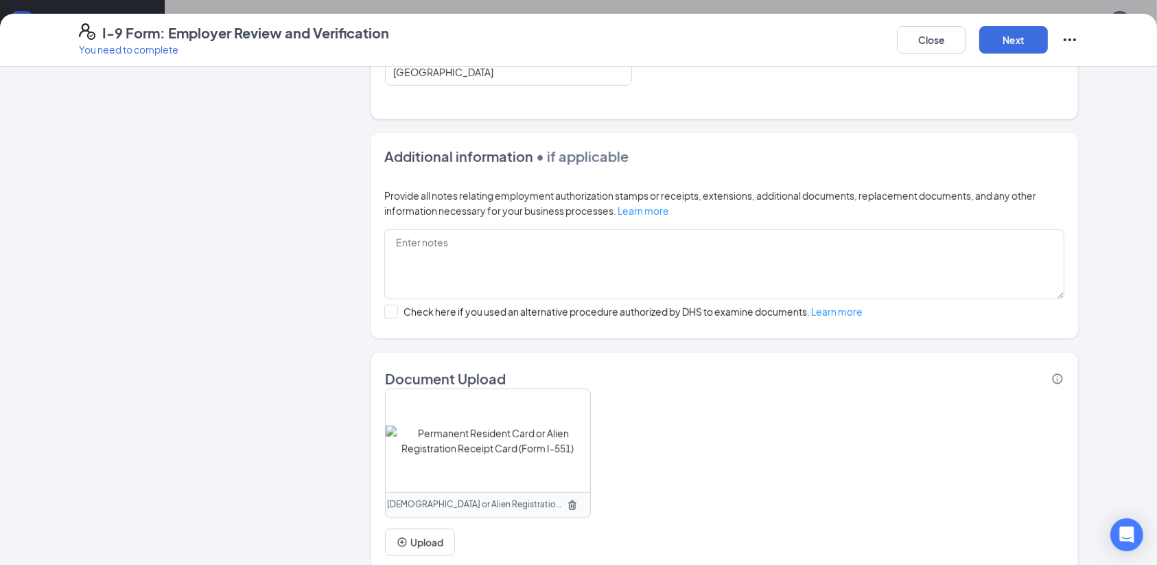
scroll to position [847, 0]
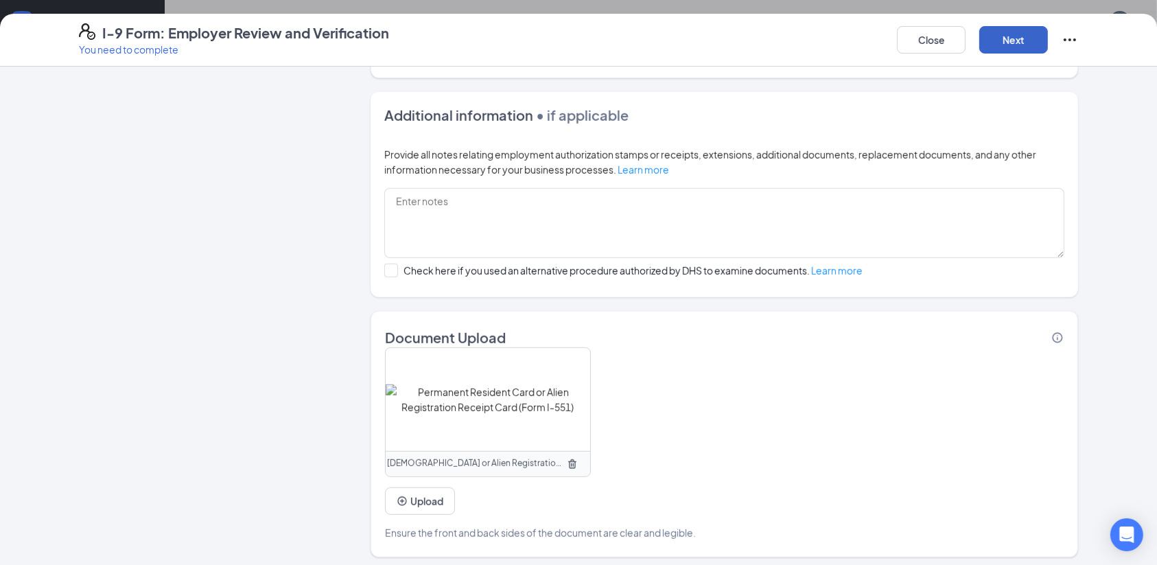
click at [1013, 44] on button "Next" at bounding box center [1013, 39] width 69 height 27
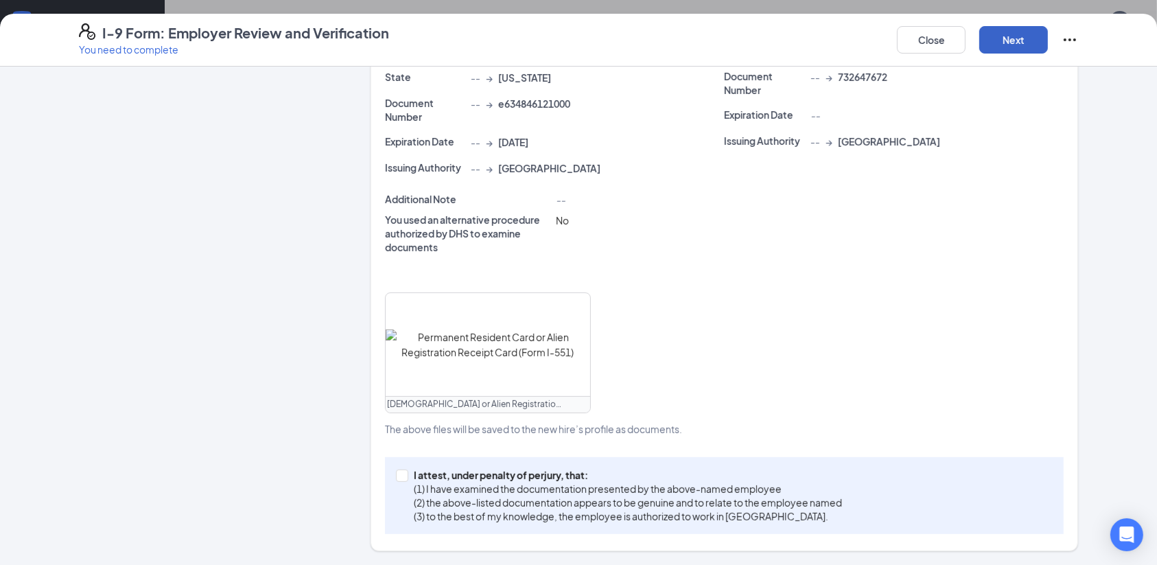
scroll to position [373, 0]
click at [396, 480] on span at bounding box center [402, 477] width 12 height 12
click at [396, 480] on input "I attest, under penalty of perjury, that: (1) I have examined the documentation…" at bounding box center [401, 476] width 10 height 10
checkbox input "true"
click at [1024, 44] on button "Next" at bounding box center [1013, 39] width 69 height 27
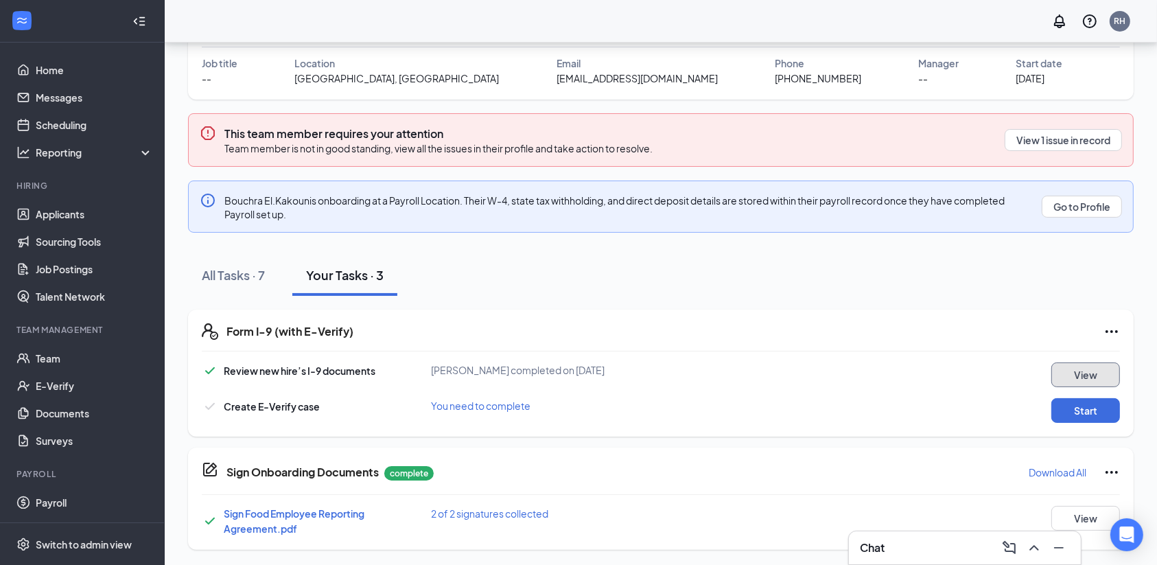
scroll to position [110, 0]
click at [1085, 404] on button "Start" at bounding box center [1085, 410] width 69 height 25
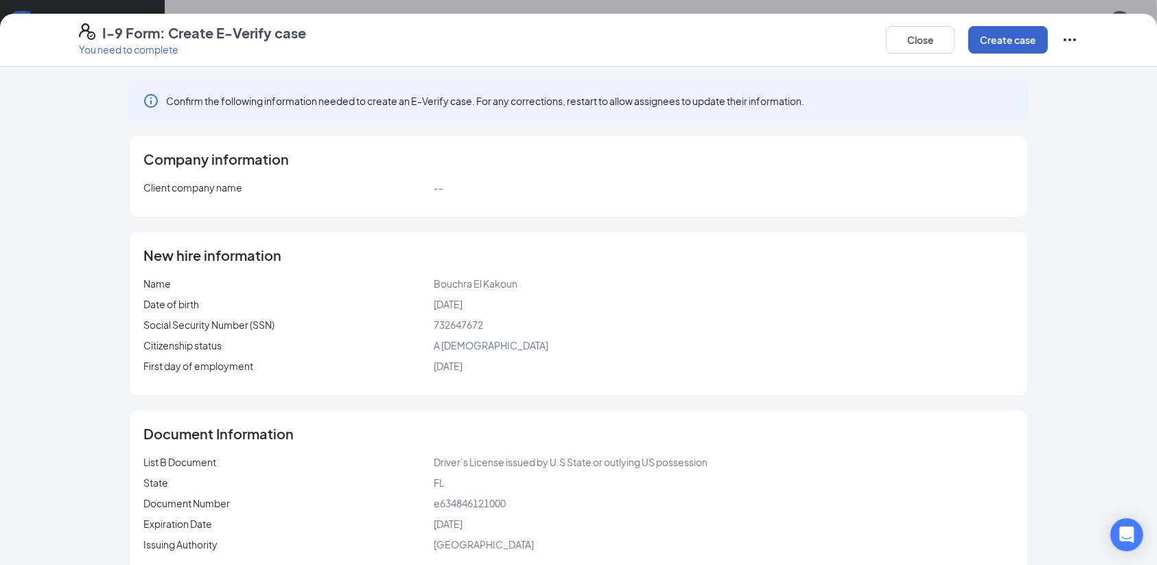
click at [1014, 39] on button "Create case" at bounding box center [1008, 39] width 80 height 27
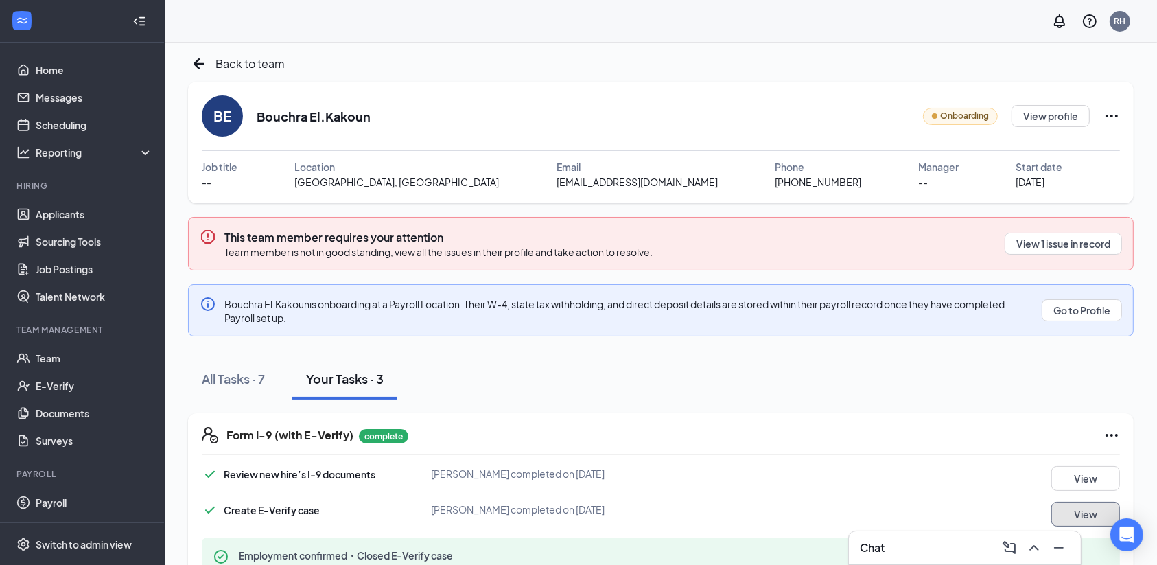
scroll to position [0, 0]
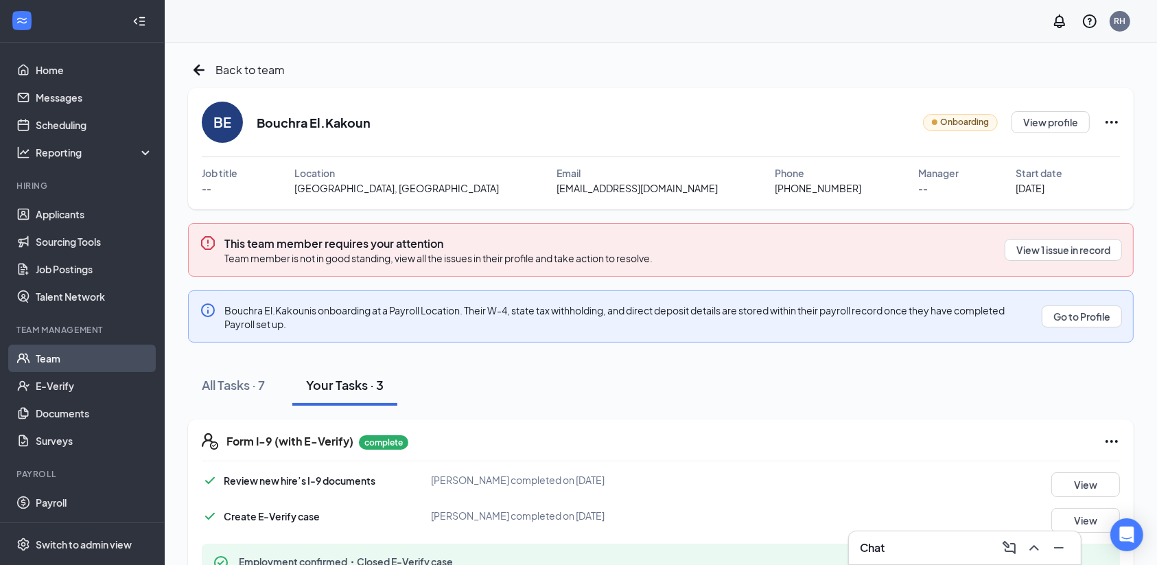
click at [56, 357] on link "Team" at bounding box center [94, 357] width 117 height 27
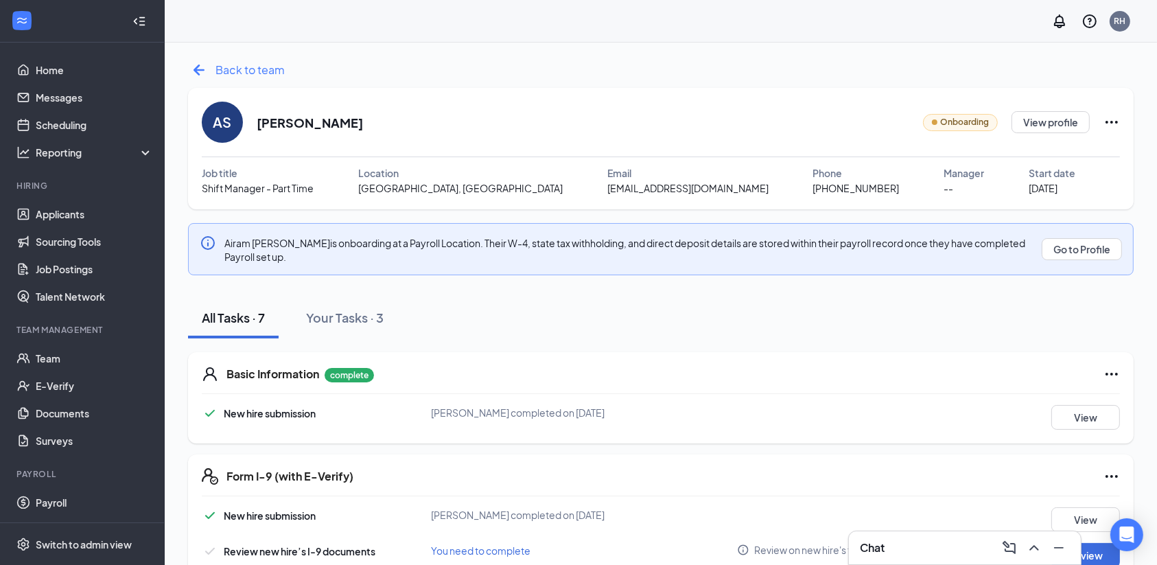
click at [199, 72] on icon "ArrowLeftNew" at bounding box center [199, 70] width 22 height 22
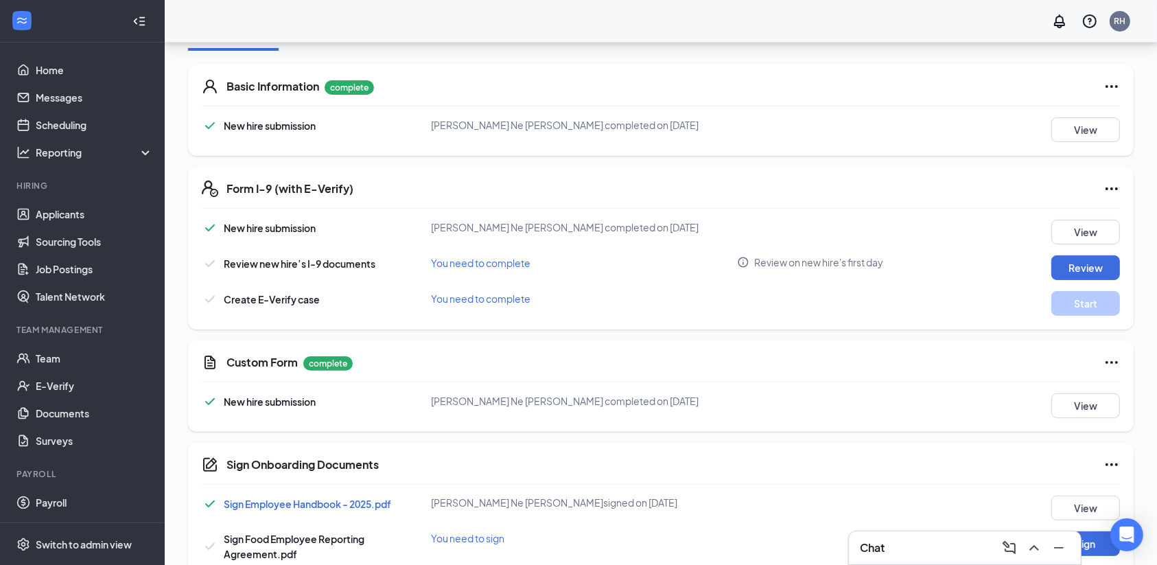
scroll to position [313, 0]
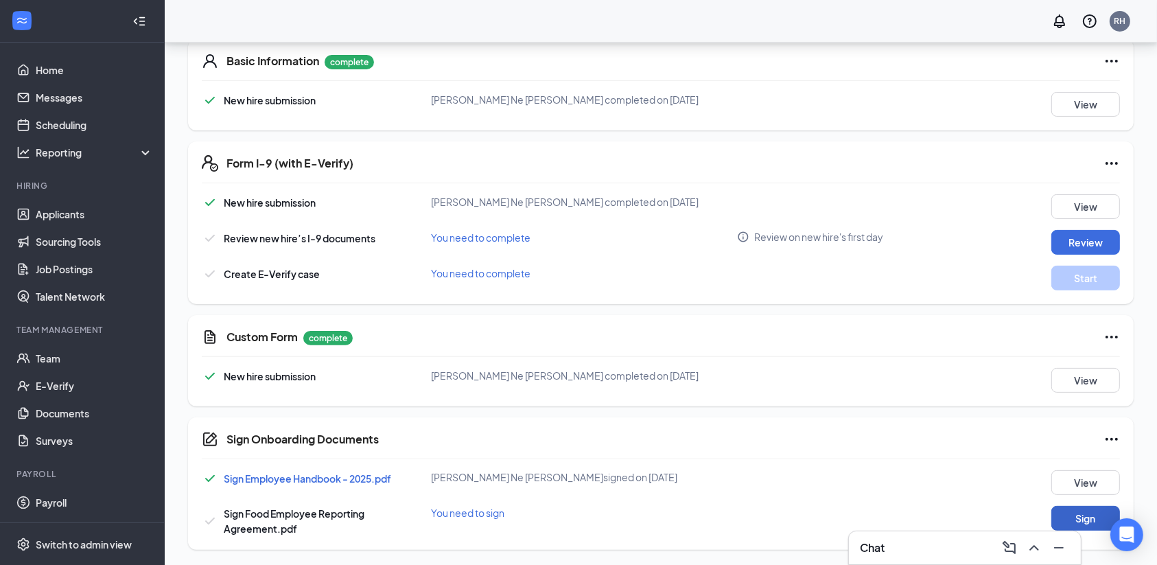
click at [1092, 515] on button "Sign" at bounding box center [1085, 518] width 69 height 25
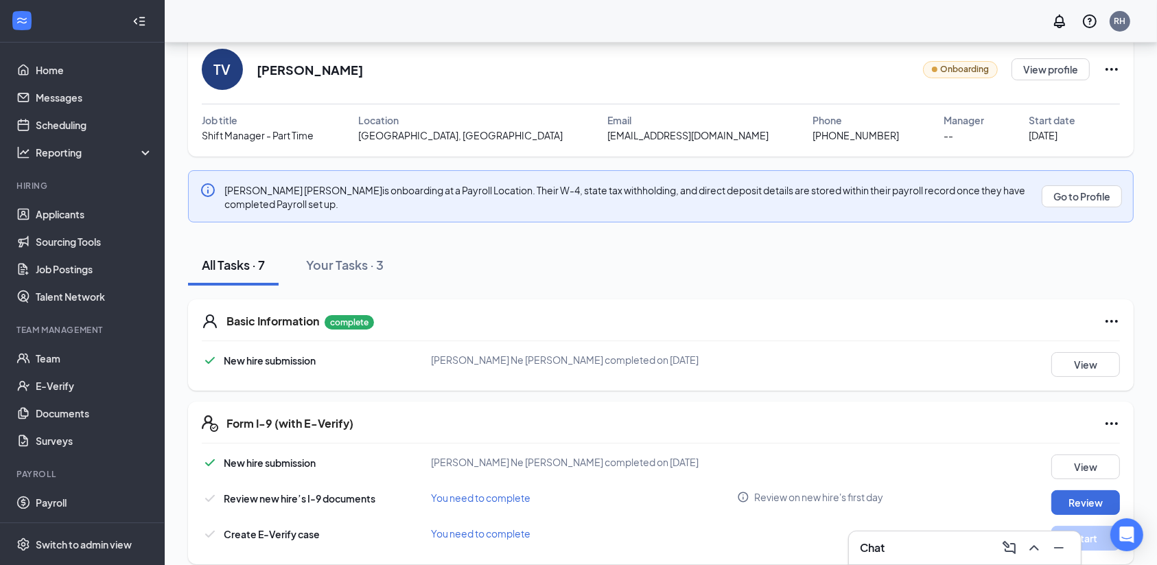
scroll to position [0, 0]
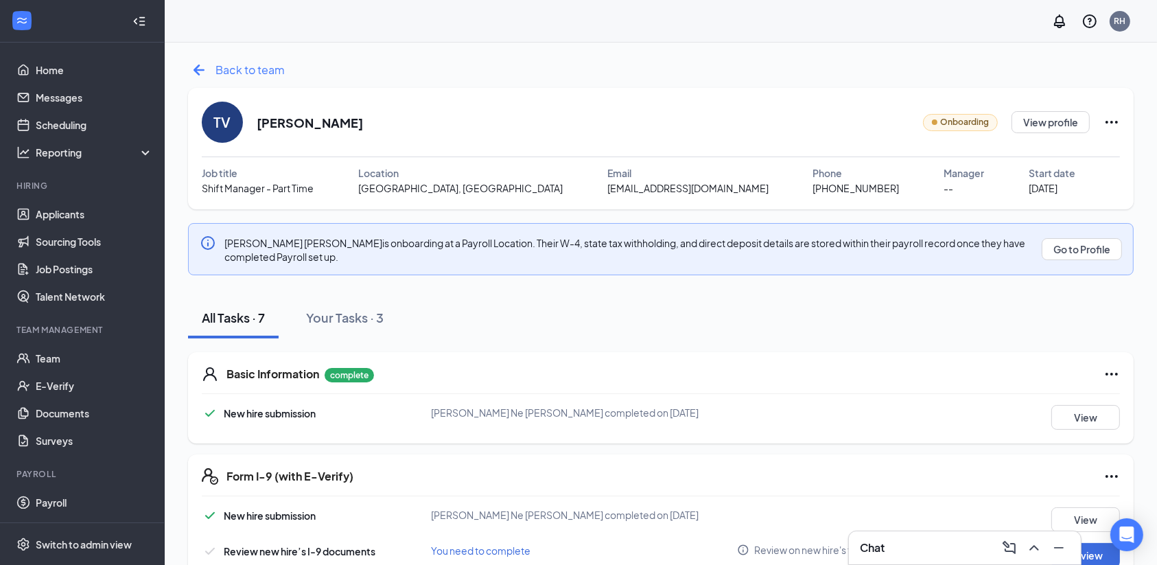
click at [204, 69] on icon "ArrowLeftNew" at bounding box center [199, 70] width 22 height 22
